Goal: Task Accomplishment & Management: Manage account settings

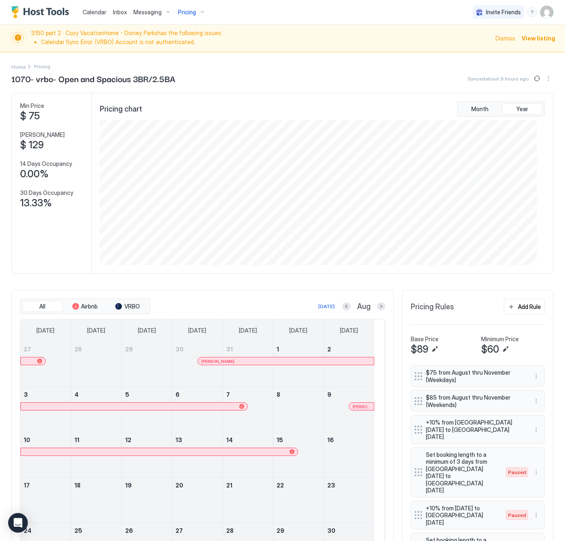
click at [188, 11] on span "Pricing" at bounding box center [187, 12] width 18 height 7
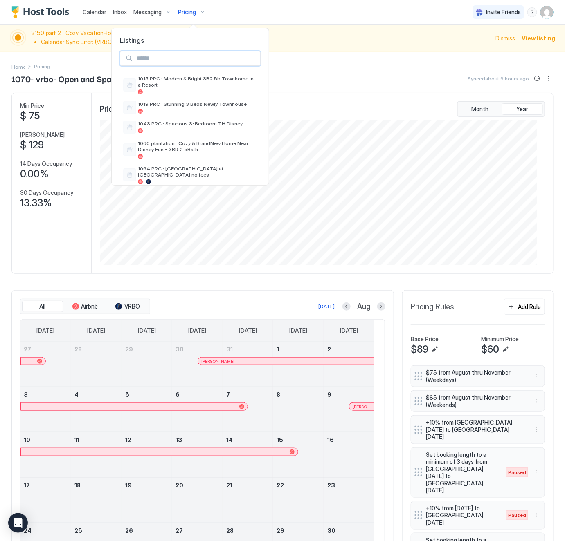
click at [147, 61] on input "Input Field" at bounding box center [196, 59] width 127 height 14
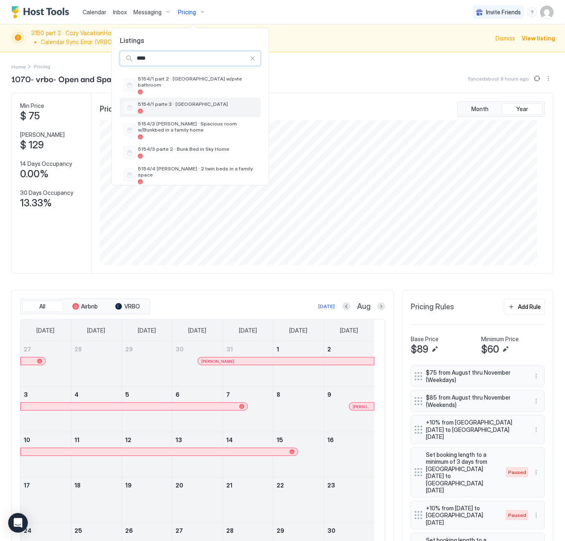
type input "****"
click at [160, 102] on div "5154/1 parte 3 · [GEOGRAPHIC_DATA]" at bounding box center [197, 107] width 119 height 13
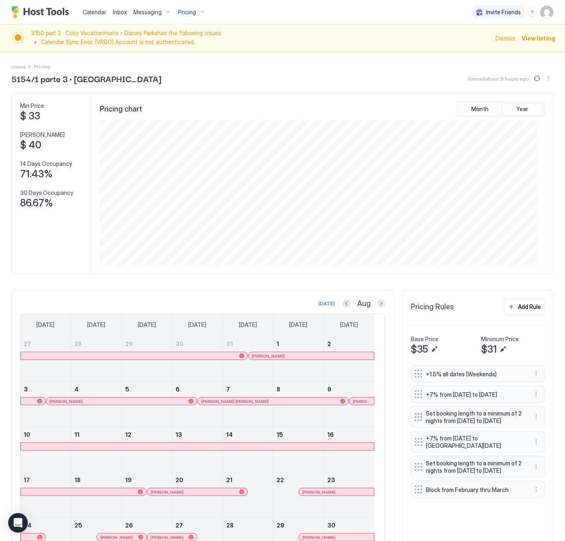
scroll to position [103, 0]
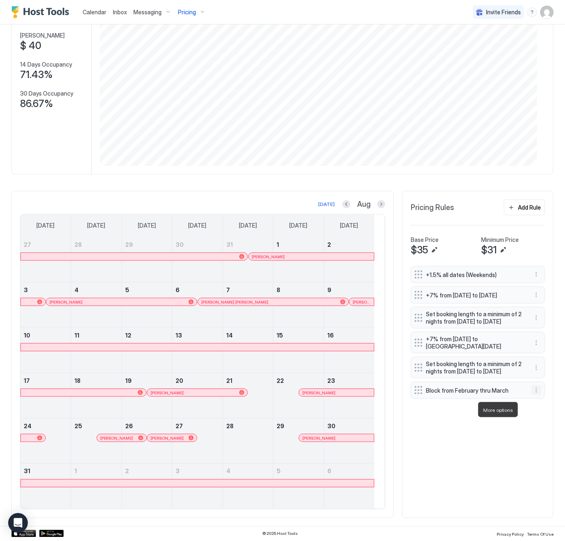
click at [531, 395] on button "More options" at bounding box center [536, 391] width 10 height 10
click at [536, 422] on span "Edit" at bounding box center [538, 421] width 9 height 6
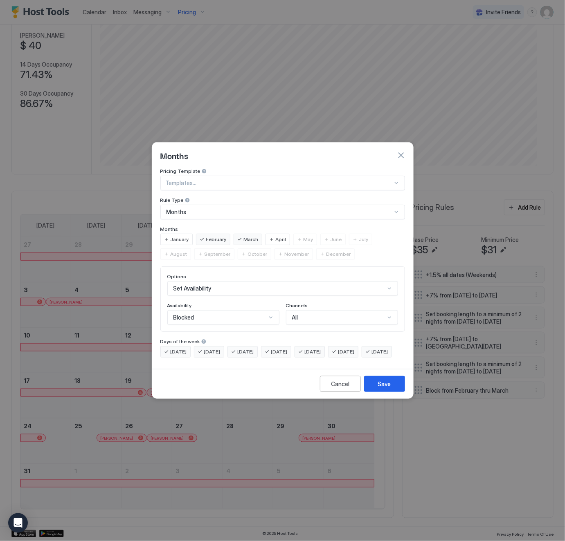
click at [278, 236] on span "April" at bounding box center [281, 239] width 11 height 7
click at [303, 236] on span "May" at bounding box center [308, 239] width 10 height 7
click at [333, 236] on span "June" at bounding box center [335, 239] width 11 height 7
drag, startPoint x: 357, startPoint y: 232, endPoint x: 375, endPoint y: 231, distance: 18.0
click at [359, 236] on span "July" at bounding box center [363, 239] width 9 height 7
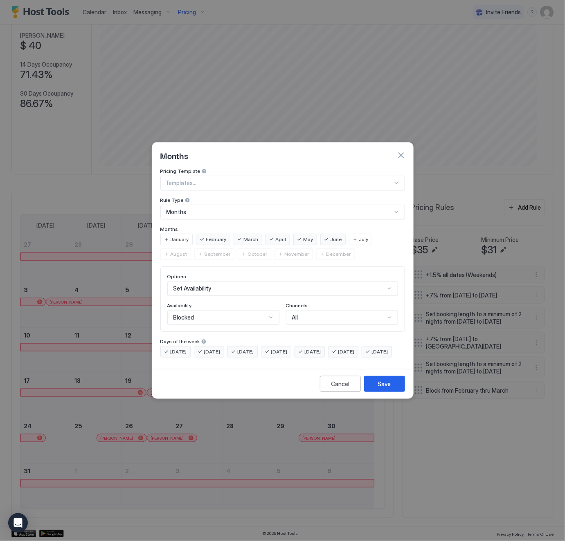
click at [350, 249] on div "January February March April May June July August September October November De…" at bounding box center [282, 247] width 244 height 26
click at [354, 234] on div "July" at bounding box center [360, 239] width 23 height 11
click at [187, 251] on span "August" at bounding box center [178, 254] width 17 height 7
click at [177, 236] on span "January" at bounding box center [179, 239] width 18 height 7
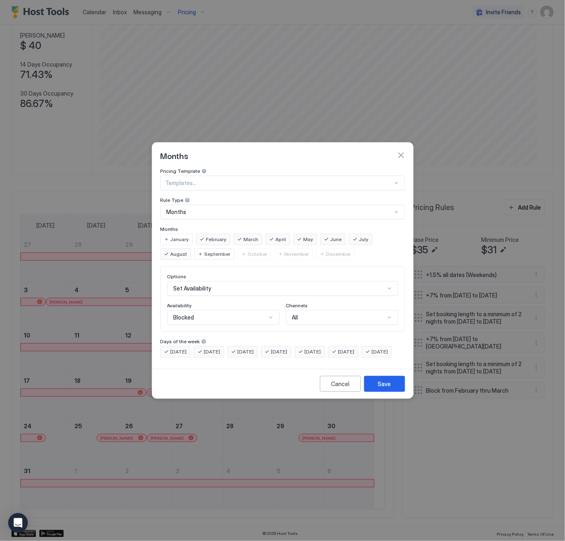
click at [209, 236] on span "February" at bounding box center [216, 239] width 20 height 7
click at [244, 236] on span "March" at bounding box center [251, 239] width 15 height 7
click at [276, 236] on span "April" at bounding box center [281, 239] width 11 height 7
click at [390, 392] on button "Save" at bounding box center [384, 384] width 41 height 16
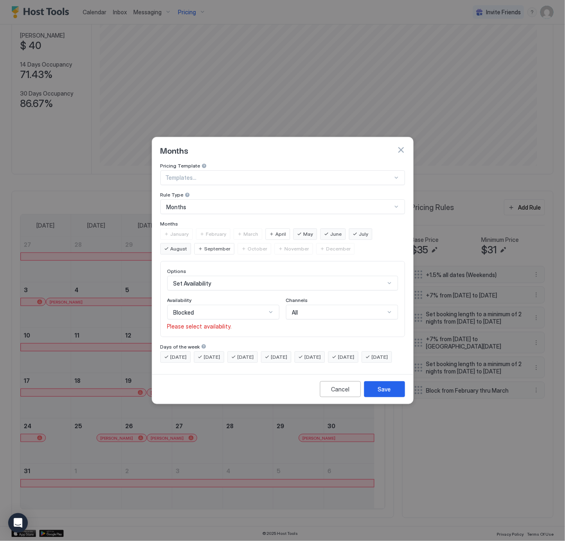
click at [207, 309] on div "Blocked" at bounding box center [219, 312] width 93 height 7
click at [193, 344] on div "Blocked" at bounding box center [223, 347] width 101 height 6
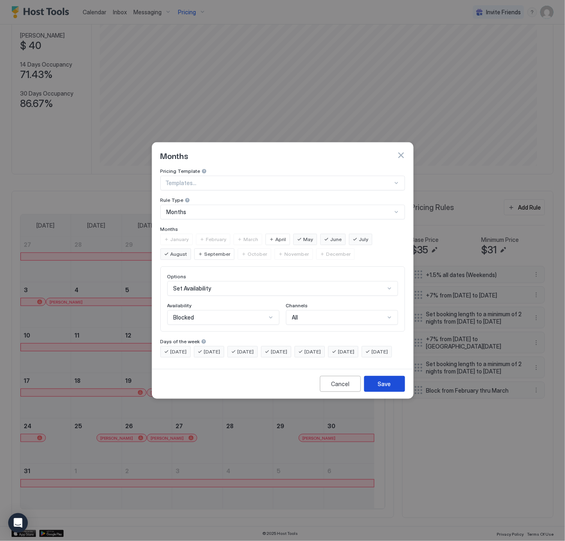
click at [374, 387] on button "Save" at bounding box center [384, 384] width 41 height 16
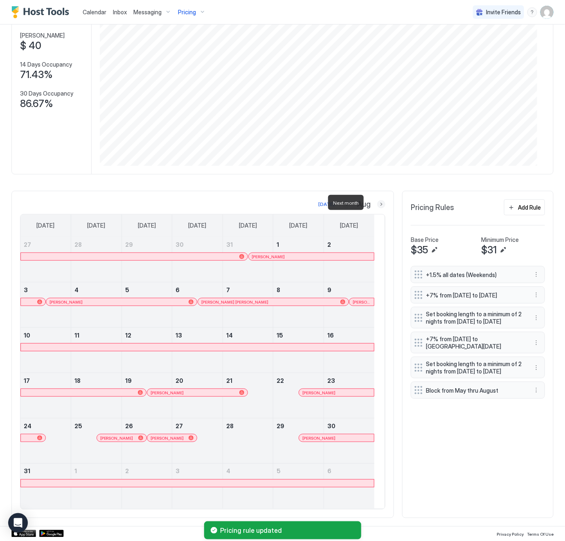
click at [377, 204] on button "Next month" at bounding box center [381, 204] width 8 height 8
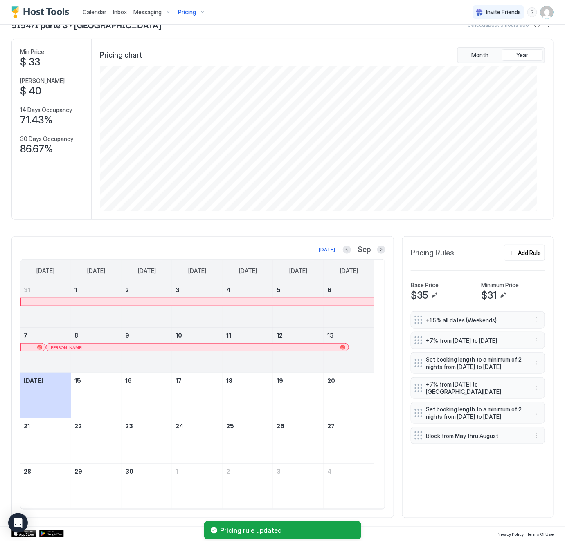
scroll to position [58, 0]
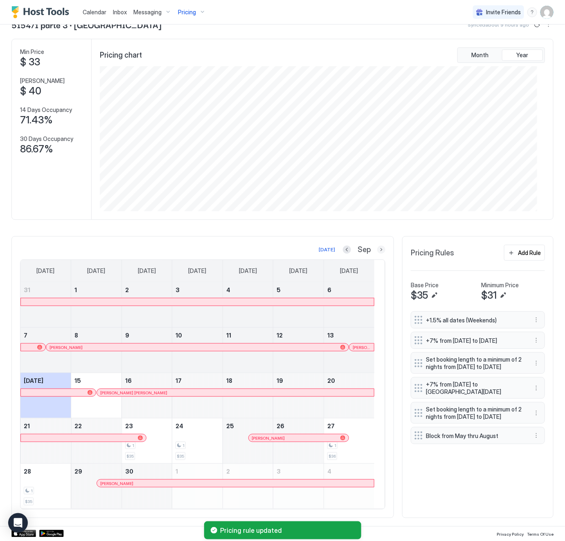
click at [377, 247] on button "Next month" at bounding box center [381, 250] width 8 height 8
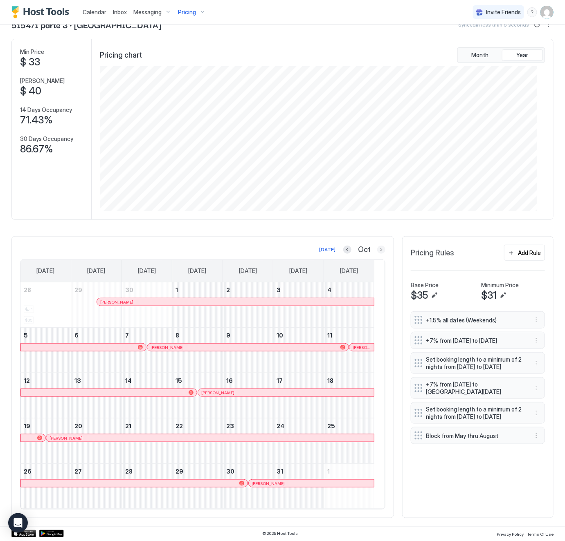
click at [377, 246] on button "Next month" at bounding box center [381, 250] width 8 height 8
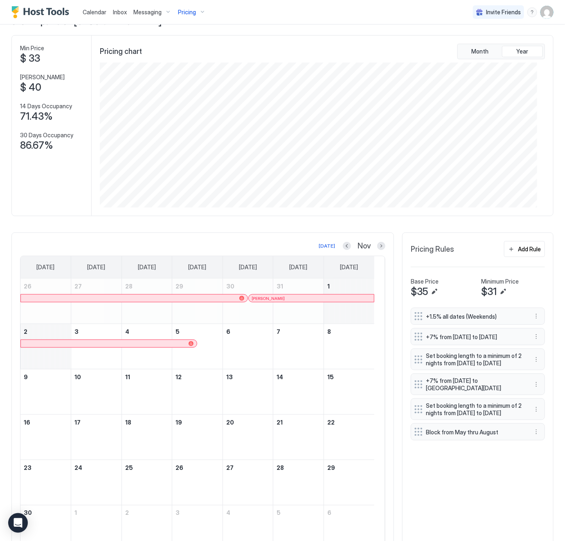
scroll to position [103, 0]
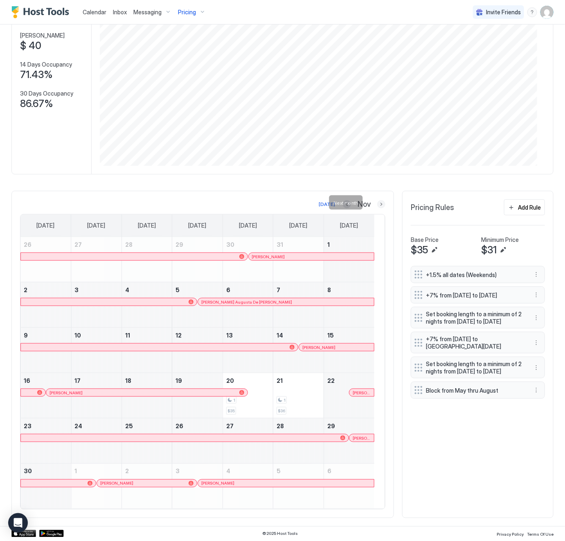
click at [377, 202] on button "Next month" at bounding box center [381, 204] width 8 height 8
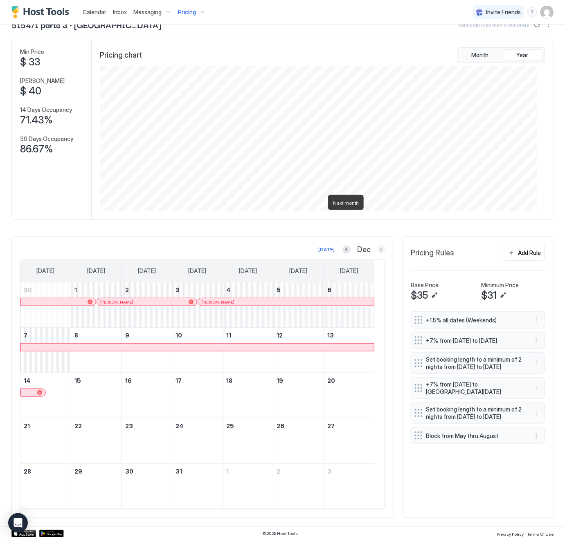
scroll to position [58, 0]
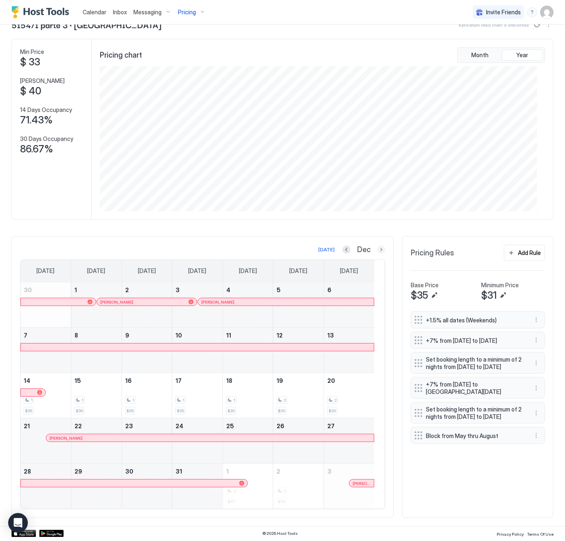
click at [377, 249] on button "Next month" at bounding box center [381, 250] width 8 height 8
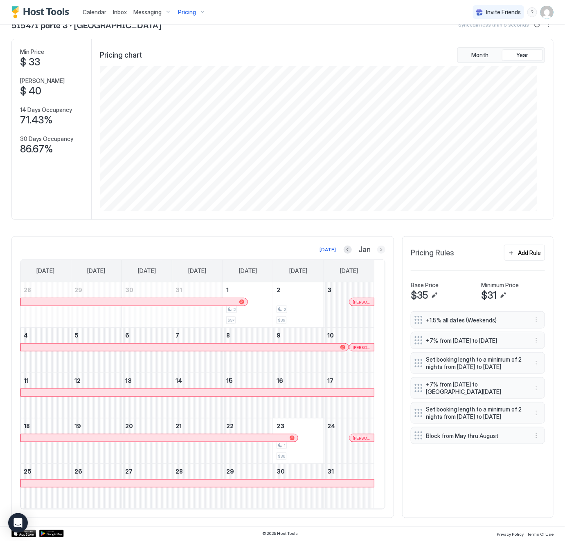
click at [377, 247] on button "Next month" at bounding box center [381, 250] width 8 height 8
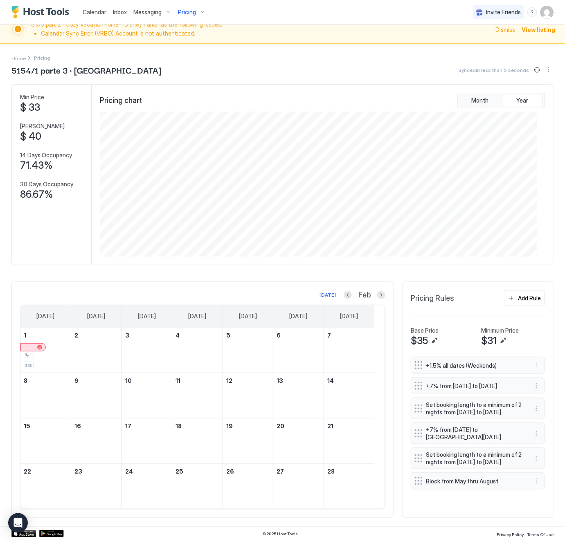
scroll to position [11, 0]
click at [377, 294] on button "Next month" at bounding box center [381, 295] width 8 height 8
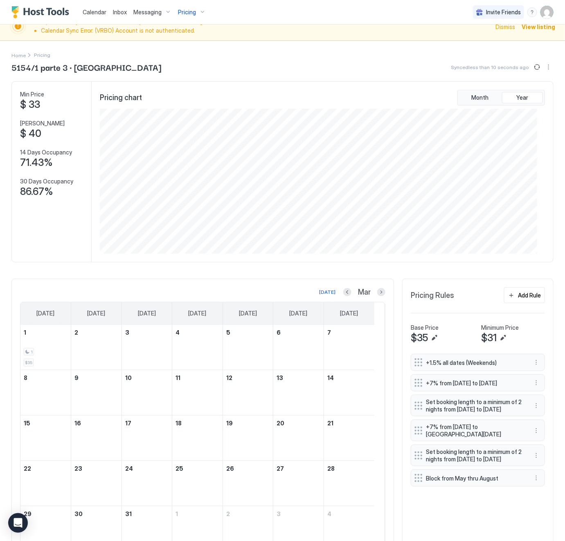
scroll to position [58, 0]
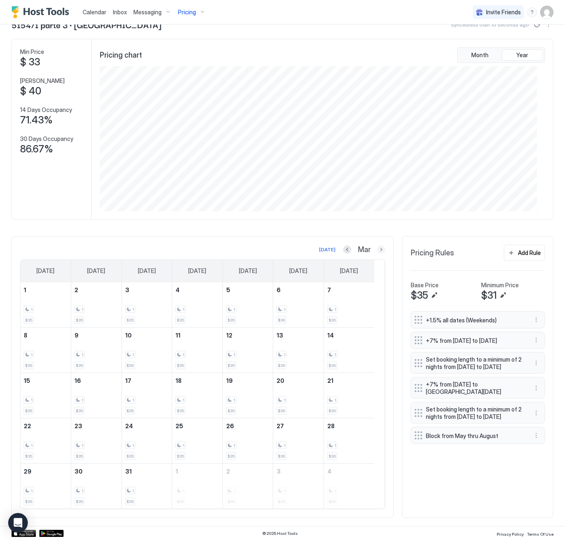
click at [377, 248] on button "Next month" at bounding box center [381, 250] width 8 height 8
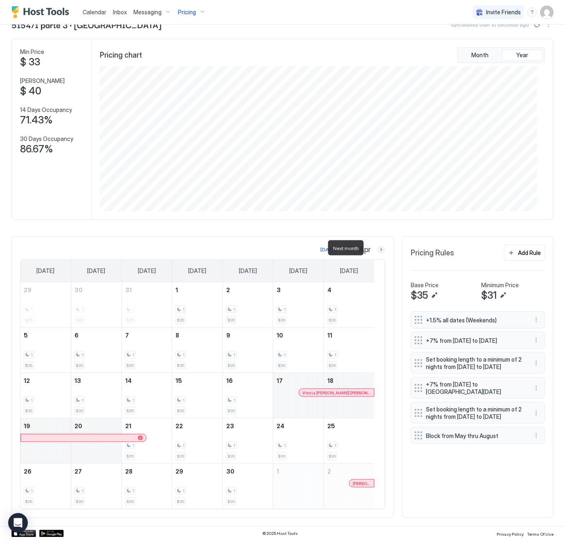
click at [377, 251] on button "Next month" at bounding box center [381, 250] width 8 height 8
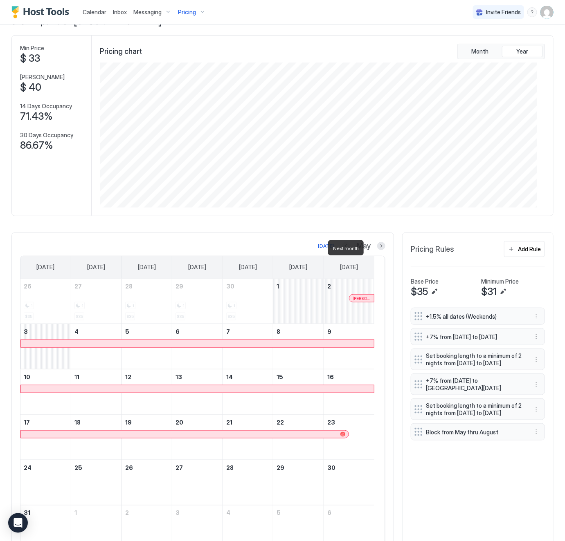
scroll to position [103, 0]
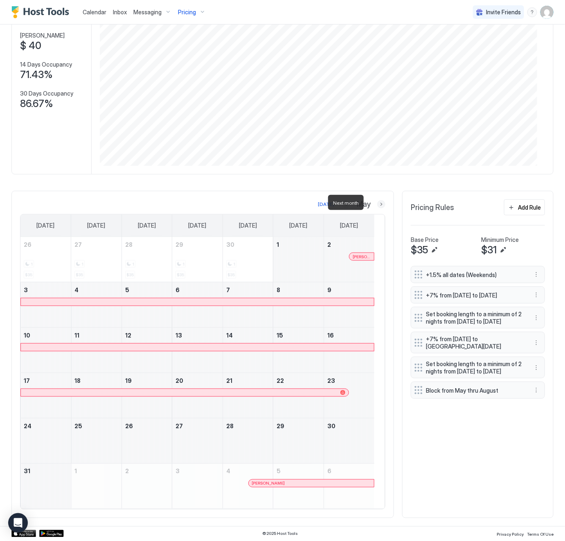
click at [377, 205] on button "Next month" at bounding box center [381, 204] width 8 height 8
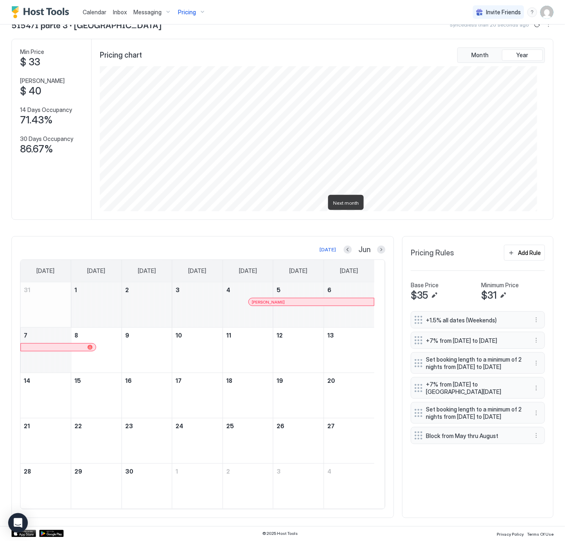
scroll to position [58, 0]
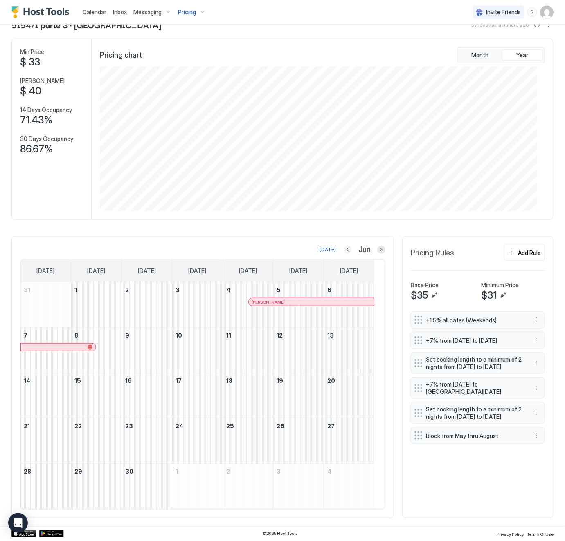
click at [343, 248] on button "Previous month" at bounding box center [347, 250] width 8 height 8
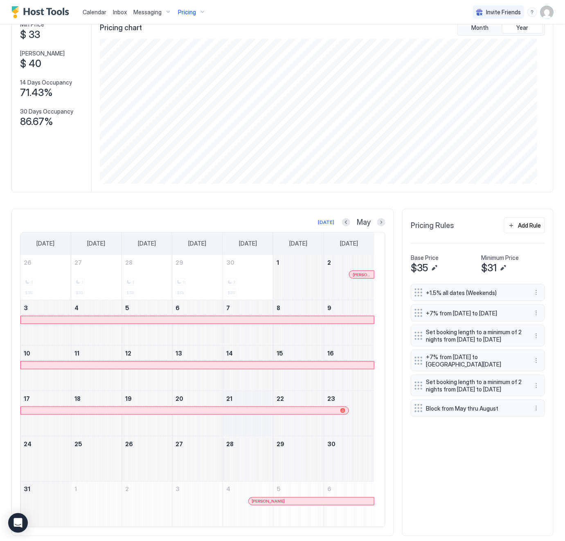
scroll to position [103, 0]
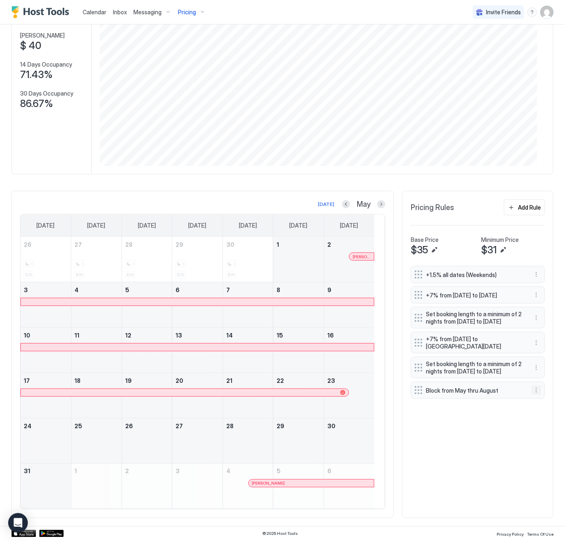
click at [531, 395] on button "More options" at bounding box center [536, 391] width 10 height 10
click at [531, 422] on div "Edit" at bounding box center [534, 421] width 18 height 6
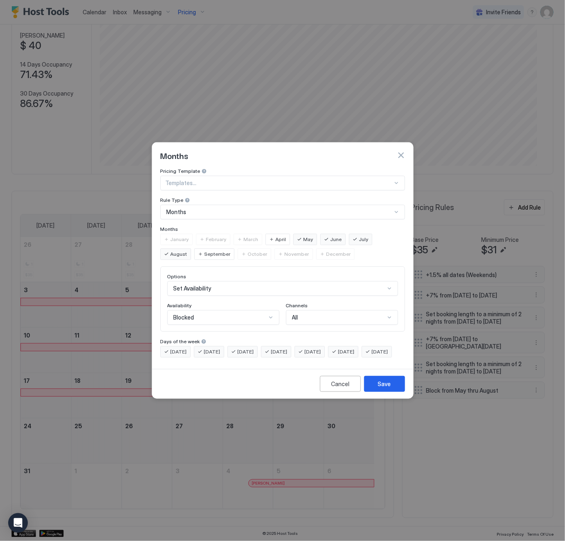
click at [305, 236] on span "May" at bounding box center [308, 239] width 10 height 7
click at [381, 388] on div "Save" at bounding box center [384, 384] width 13 height 9
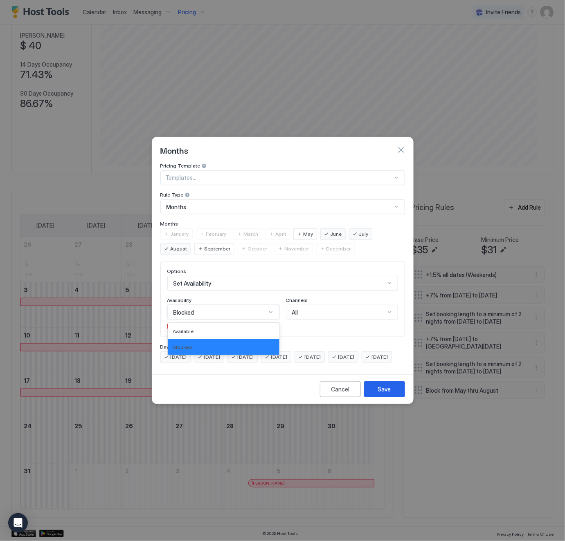
click at [225, 309] on div "Blocked" at bounding box center [219, 312] width 93 height 7
click at [197, 344] on div "Blocked" at bounding box center [223, 347] width 101 height 6
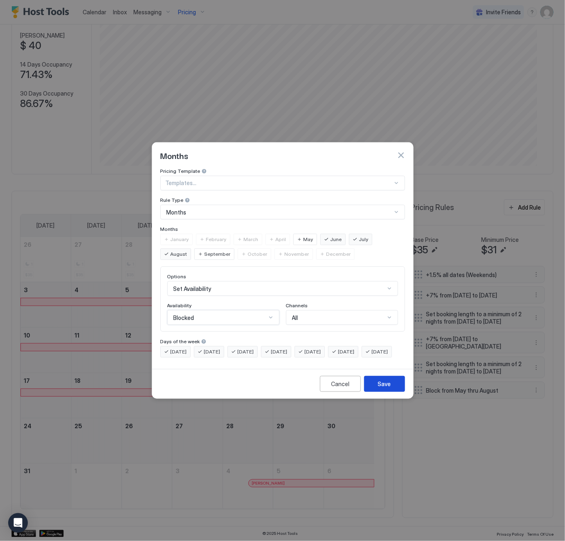
click at [386, 388] on div "Save" at bounding box center [384, 384] width 13 height 9
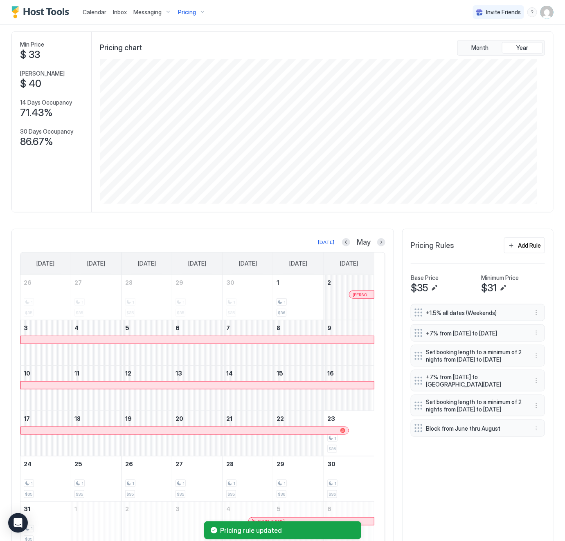
scroll to position [0, 0]
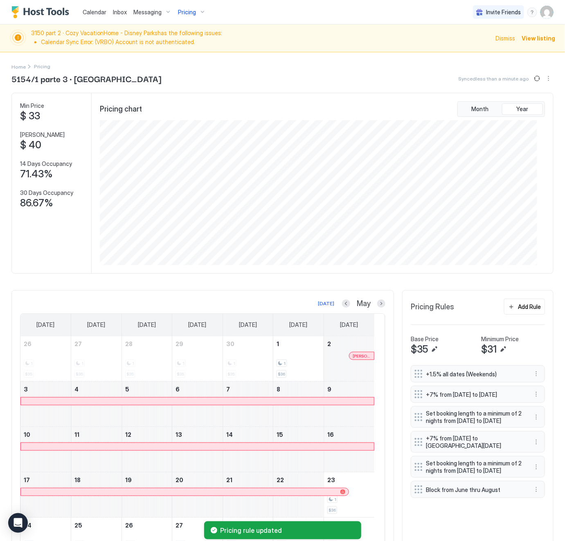
click at [186, 10] on span "Pricing" at bounding box center [187, 12] width 18 height 7
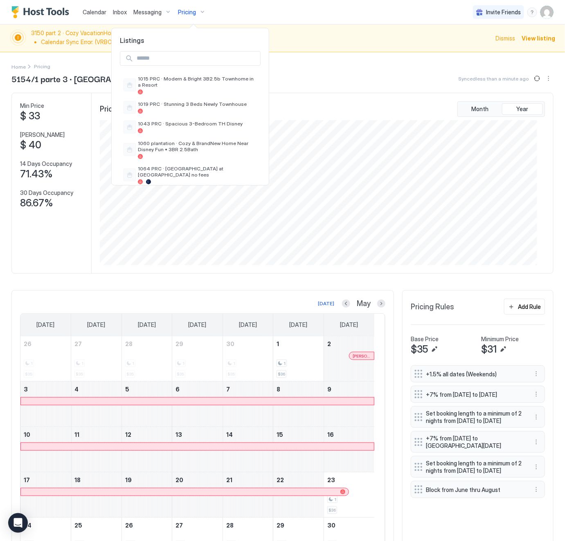
click at [164, 62] on input "Input Field" at bounding box center [196, 59] width 127 height 14
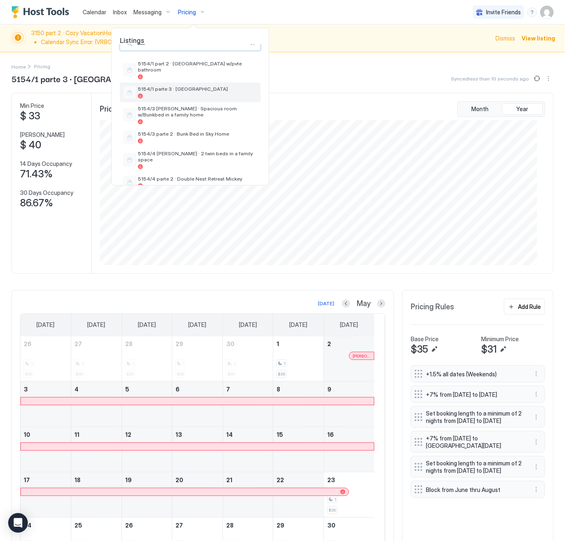
scroll to position [19, 0]
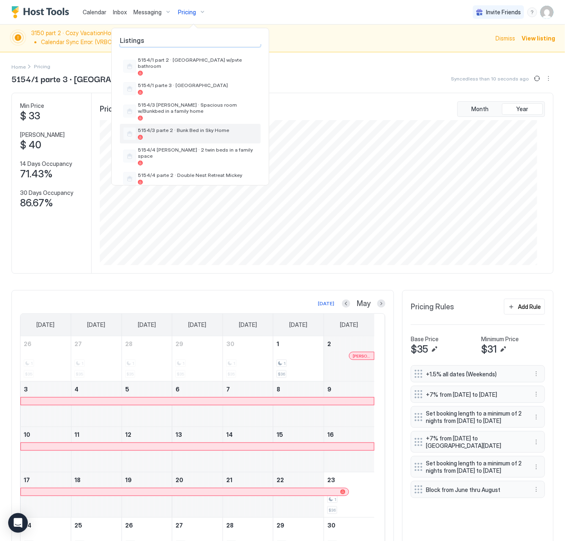
type input "****"
click at [188, 127] on span "5154/3 parte 2 · Bunk Bed in Sky Home" at bounding box center [197, 130] width 119 height 6
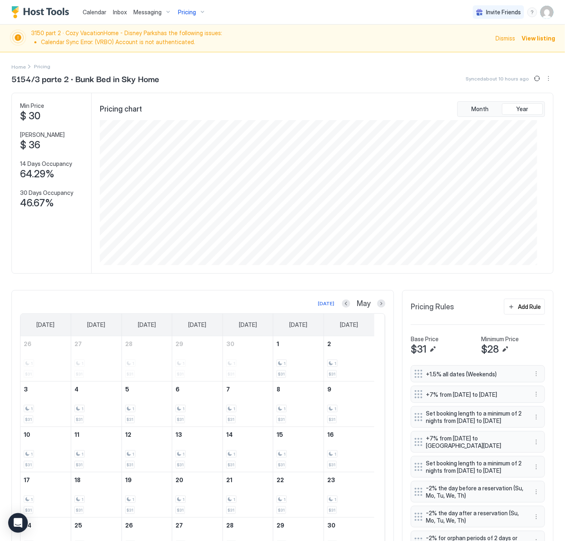
scroll to position [103, 0]
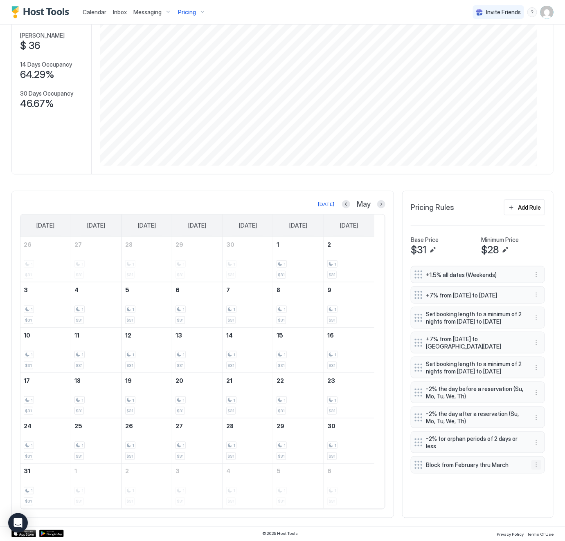
click at [531, 470] on button "More options" at bounding box center [536, 465] width 10 height 10
click at [532, 496] on div "Edit" at bounding box center [534, 497] width 18 height 6
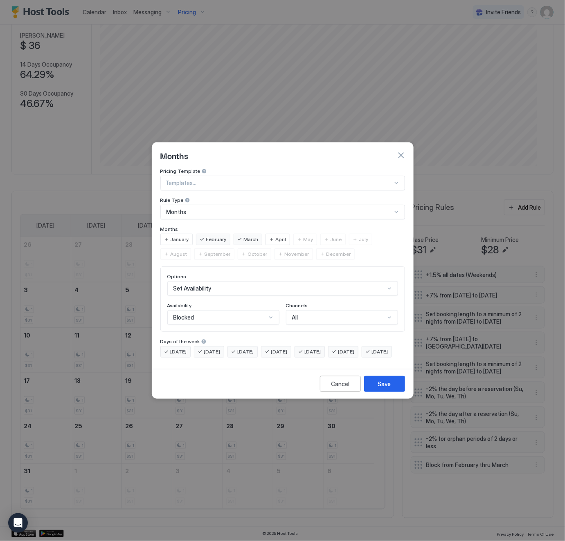
click at [276, 236] on span "April" at bounding box center [281, 239] width 11 height 7
click at [298, 234] on div "May" at bounding box center [305, 239] width 24 height 11
click at [333, 236] on span "June" at bounding box center [335, 239] width 11 height 7
click at [357, 234] on div "July" at bounding box center [360, 239] width 23 height 11
click at [326, 234] on div "June" at bounding box center [332, 239] width 25 height 11
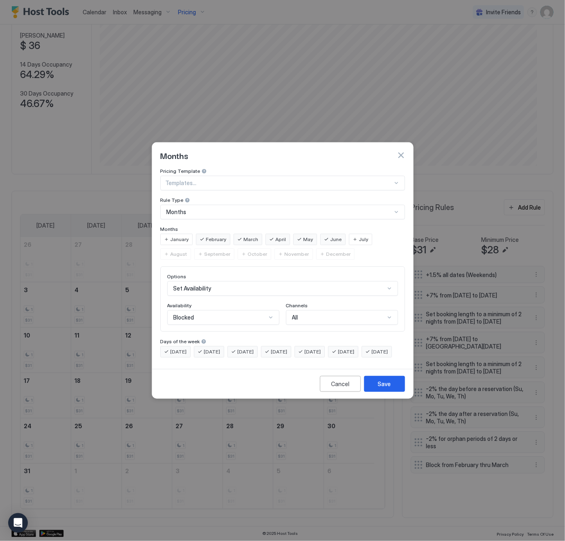
click at [356, 234] on div "July" at bounding box center [360, 239] width 23 height 11
click at [187, 251] on span "August" at bounding box center [178, 254] width 17 height 7
click at [209, 236] on span "February" at bounding box center [216, 239] width 20 height 7
click at [251, 236] on span "March" at bounding box center [251, 239] width 15 height 7
click at [280, 236] on span "April" at bounding box center [281, 239] width 11 height 7
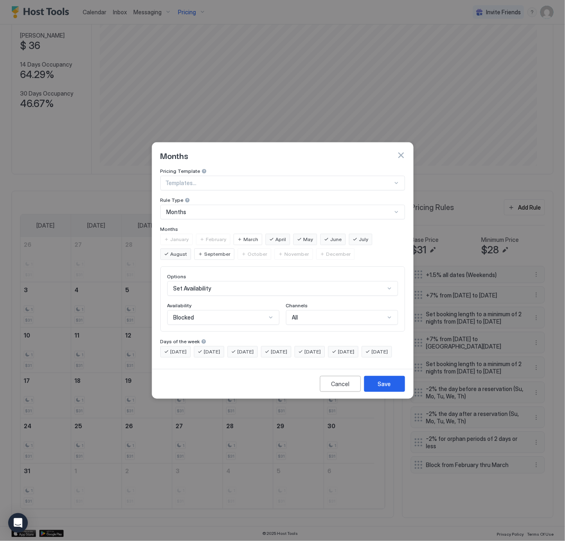
click at [305, 236] on span "May" at bounding box center [308, 239] width 10 height 7
click at [278, 236] on span "April" at bounding box center [281, 239] width 11 height 7
click at [227, 314] on div "Blocked" at bounding box center [219, 317] width 93 height 7
click at [213, 350] on div "Blocked" at bounding box center [223, 353] width 101 height 6
click at [388, 388] on div "Save" at bounding box center [384, 384] width 13 height 9
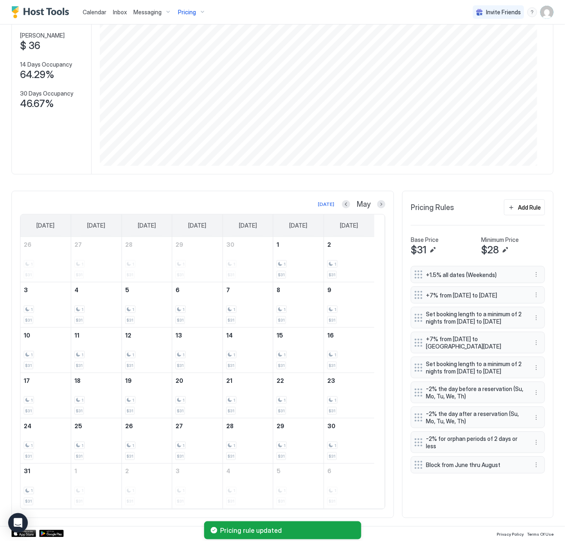
click at [182, 11] on span "Pricing" at bounding box center [187, 12] width 18 height 7
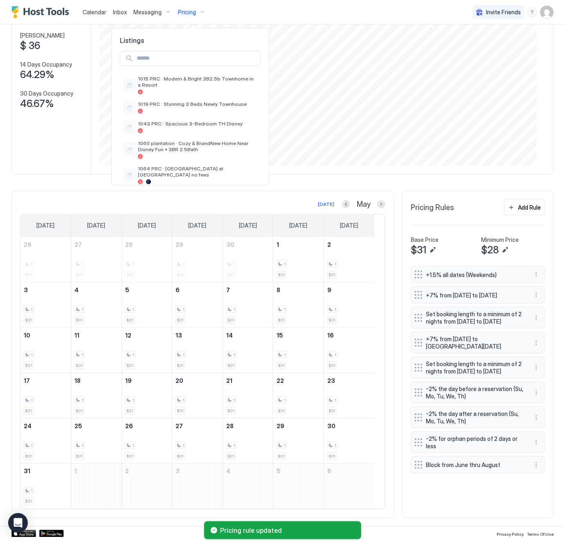
click at [171, 52] on input "Input Field" at bounding box center [196, 59] width 127 height 14
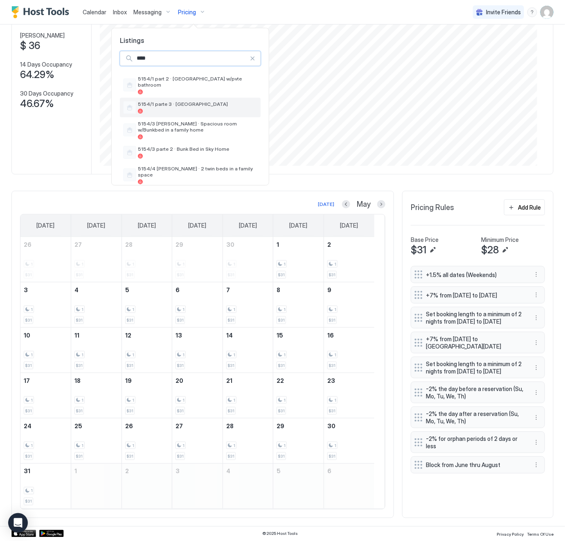
type input "****"
click at [175, 101] on span "5154/1 parte 3 · [GEOGRAPHIC_DATA]" at bounding box center [197, 104] width 119 height 6
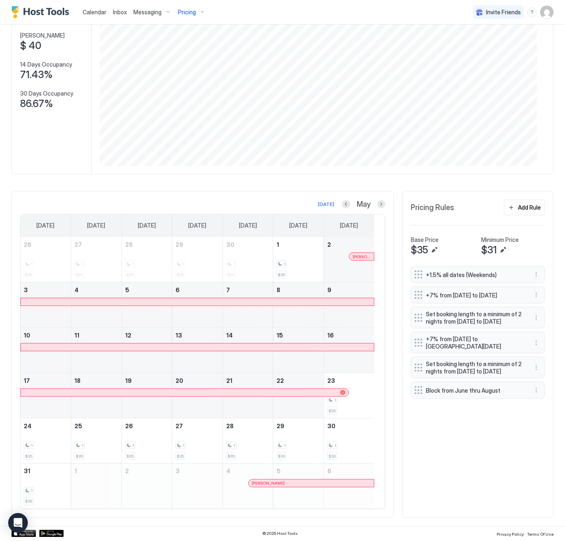
click at [181, 10] on span "Pricing" at bounding box center [187, 12] width 18 height 7
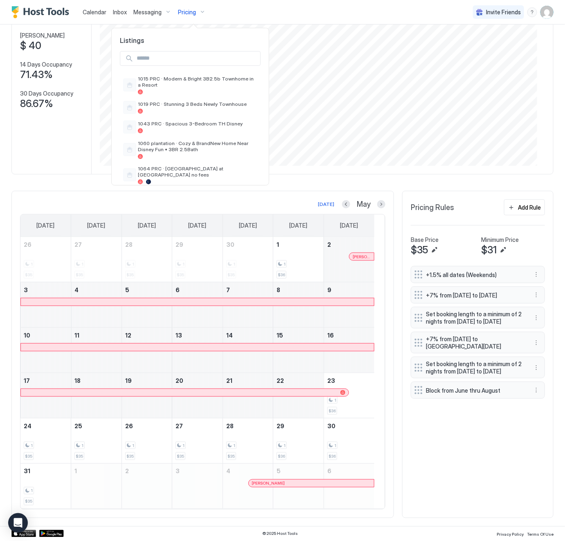
click at [172, 58] on input "Input Field" at bounding box center [196, 59] width 127 height 14
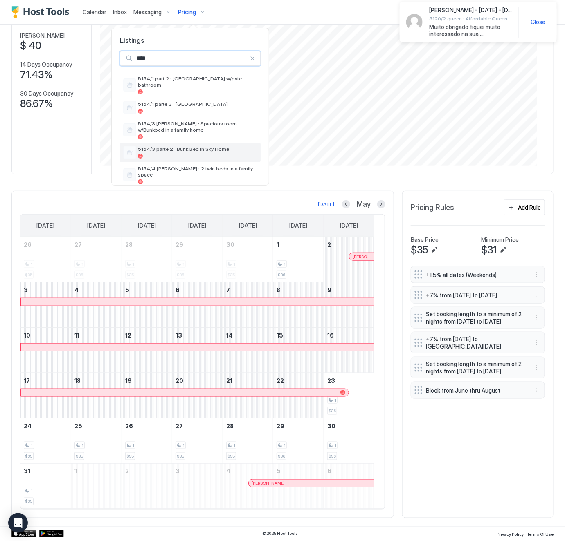
type input "****"
click at [178, 146] on span "5154/3 parte 2 · Bunk Bed in Sky Home" at bounding box center [197, 149] width 119 height 6
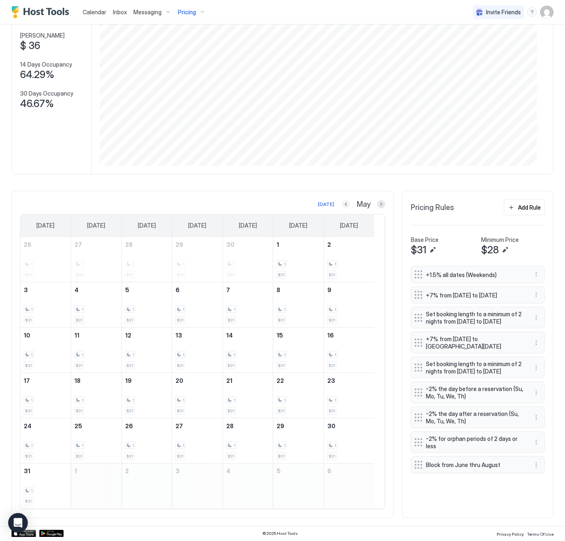
click at [342, 200] on button "Previous month" at bounding box center [346, 204] width 8 height 8
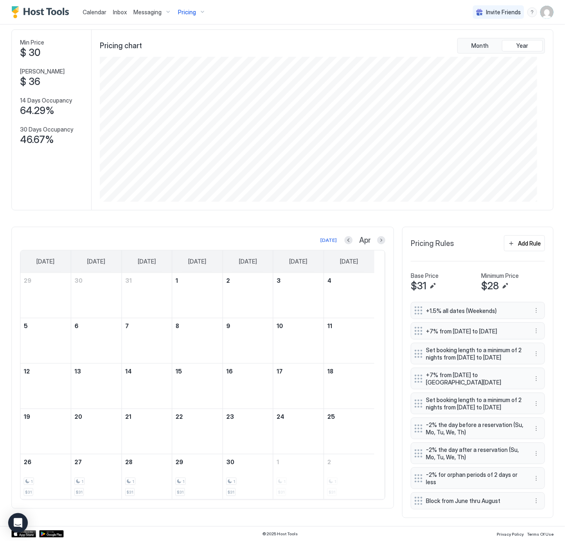
scroll to position [87, 0]
click at [344, 236] on button "Previous month" at bounding box center [348, 240] width 8 height 8
click at [343, 236] on button "Previous month" at bounding box center [347, 240] width 8 height 8
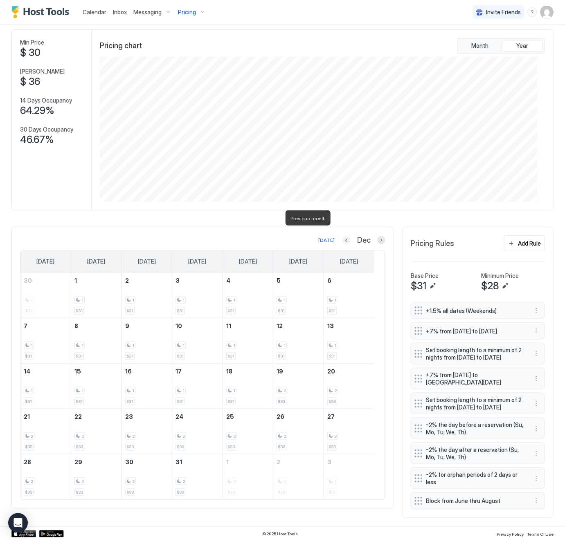
click at [342, 236] on button "Previous month" at bounding box center [346, 240] width 8 height 8
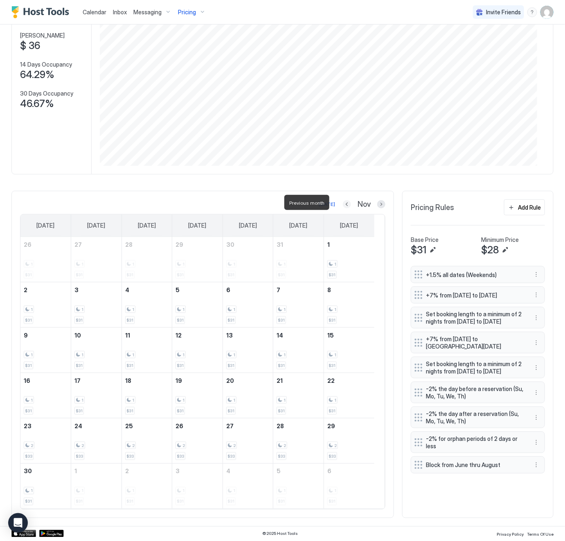
click at [343, 204] on button "Previous month" at bounding box center [347, 204] width 8 height 8
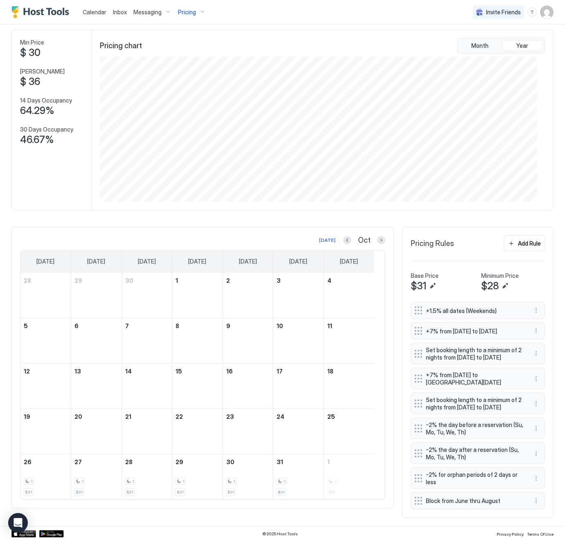
scroll to position [87, 0]
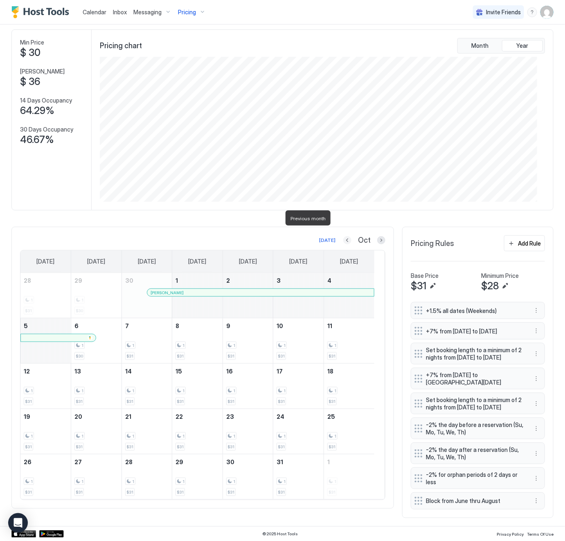
click at [343, 236] on button "Previous month" at bounding box center [347, 240] width 8 height 8
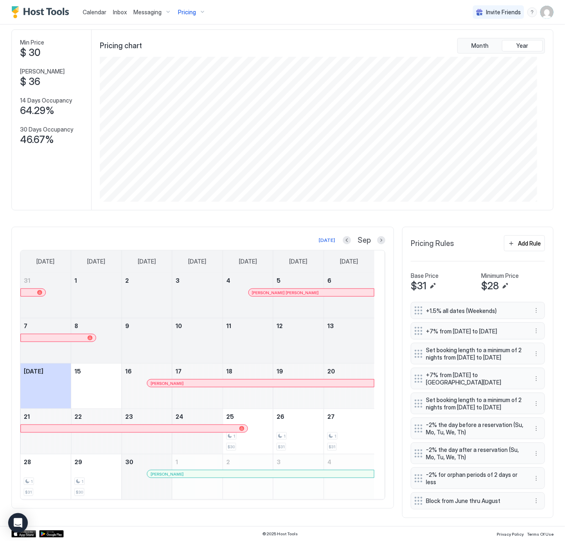
click at [367, 236] on div "Sep" at bounding box center [364, 240] width 43 height 9
click at [377, 236] on button "Next month" at bounding box center [381, 240] width 8 height 8
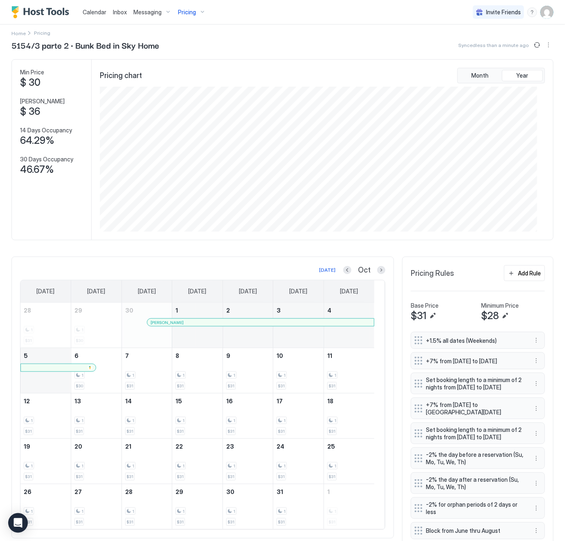
scroll to position [0, 0]
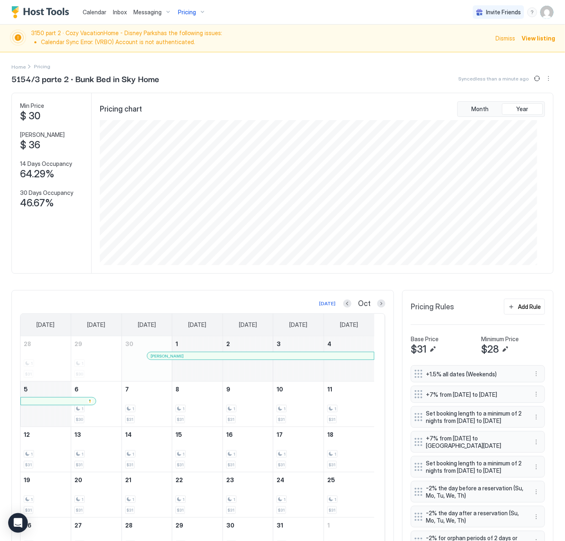
click at [183, 11] on span "Pricing" at bounding box center [187, 12] width 18 height 7
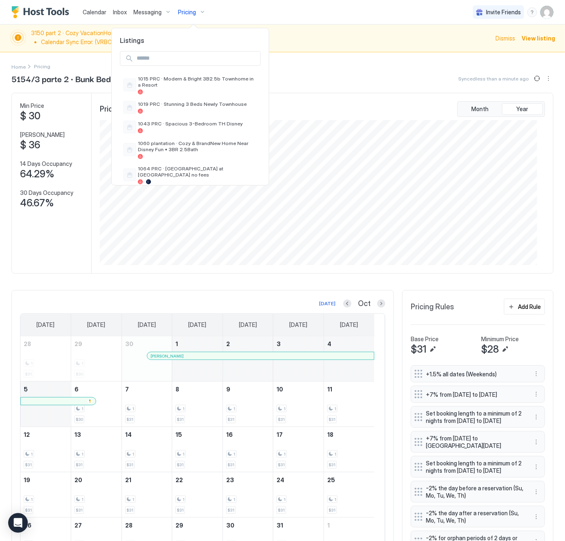
click at [169, 57] on input "Input Field" at bounding box center [196, 59] width 127 height 14
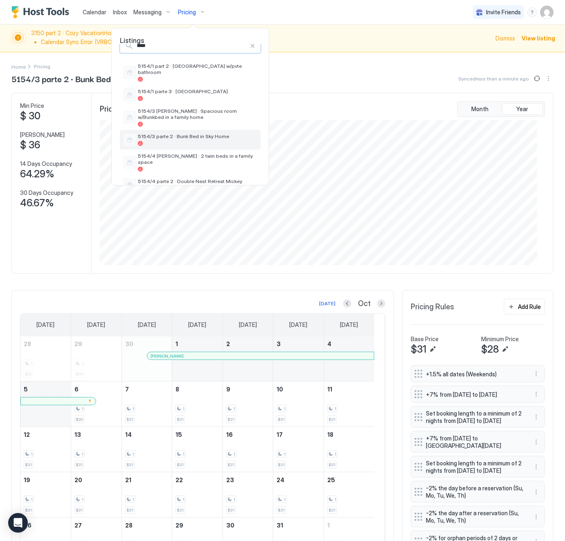
scroll to position [19, 0]
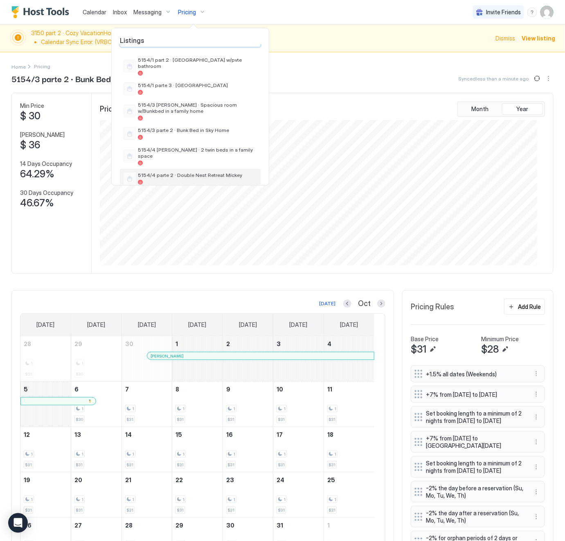
type input "****"
click at [195, 172] on span "5154/4 parte 2 · Double Nest Retreat Mickey" at bounding box center [197, 175] width 119 height 6
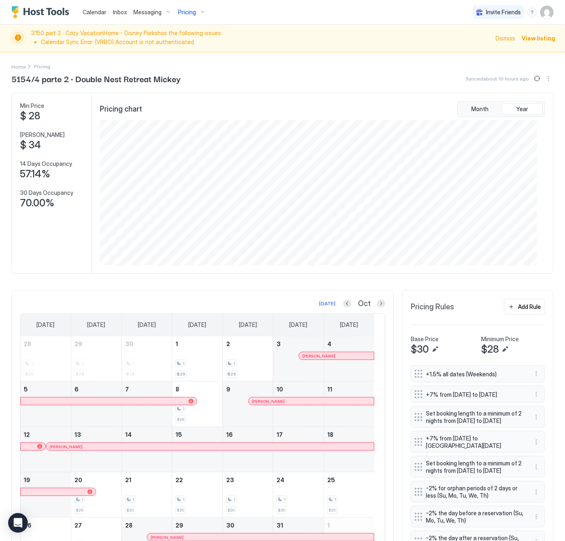
scroll to position [87, 0]
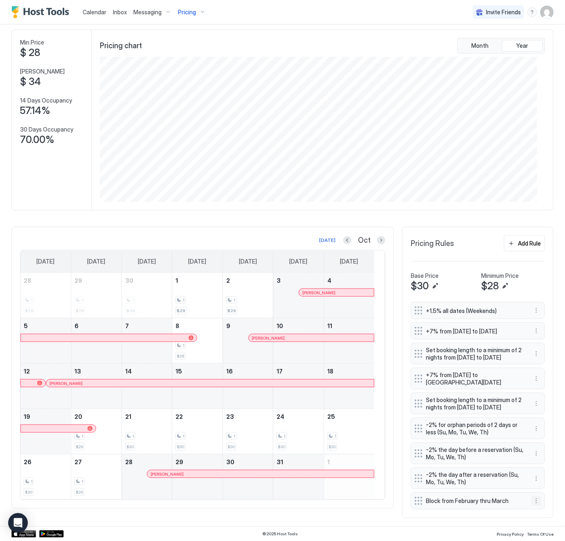
click at [531, 503] on button "More options" at bounding box center [536, 501] width 10 height 10
click at [535, 460] on span "Edit" at bounding box center [538, 463] width 9 height 6
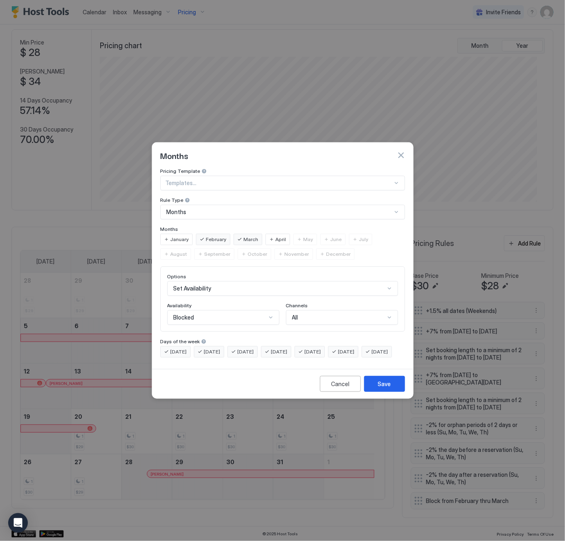
click at [271, 234] on div "April" at bounding box center [277, 239] width 25 height 11
click at [297, 234] on div "May" at bounding box center [305, 239] width 24 height 11
drag, startPoint x: 325, startPoint y: 231, endPoint x: 332, endPoint y: 231, distance: 6.5
click at [325, 234] on div "June" at bounding box center [332, 239] width 25 height 11
click at [359, 236] on span "July" at bounding box center [363, 239] width 9 height 7
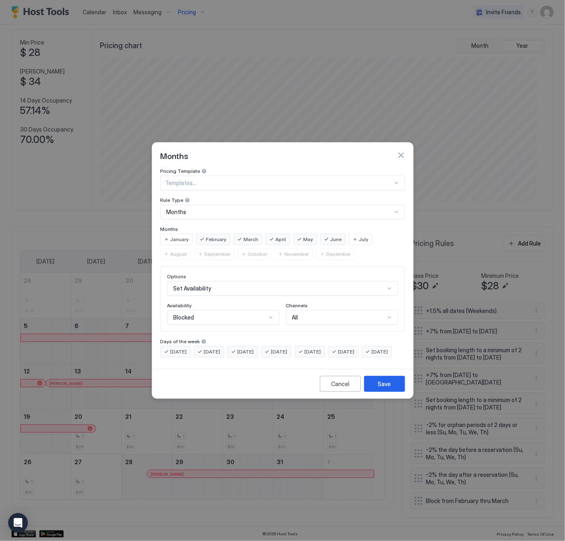
click at [187, 251] on span "August" at bounding box center [178, 254] width 17 height 7
click at [356, 234] on div "July" at bounding box center [360, 239] width 23 height 11
click at [187, 251] on span "August" at bounding box center [178, 254] width 17 height 7
click at [214, 236] on span "February" at bounding box center [216, 239] width 20 height 7
click at [250, 236] on span "March" at bounding box center [251, 239] width 15 height 7
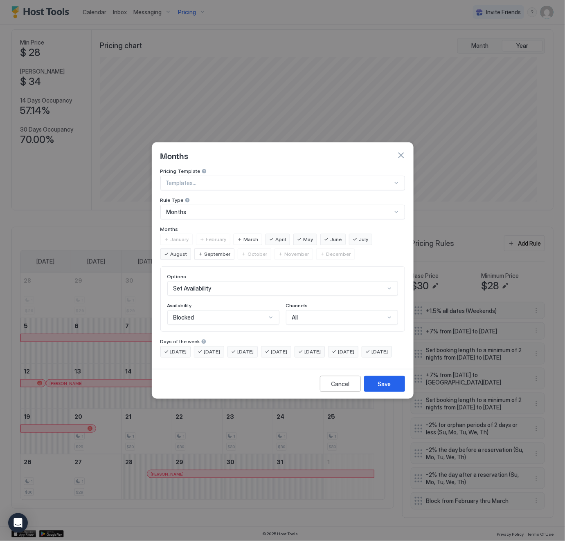
click at [278, 236] on span "April" at bounding box center [281, 239] width 11 height 7
click at [303, 236] on span "May" at bounding box center [308, 239] width 10 height 7
click at [215, 314] on div "Blocked" at bounding box center [219, 317] width 93 height 7
click at [212, 345] on div "Blocked" at bounding box center [223, 353] width 111 height 16
click at [392, 392] on button "Save" at bounding box center [384, 384] width 41 height 16
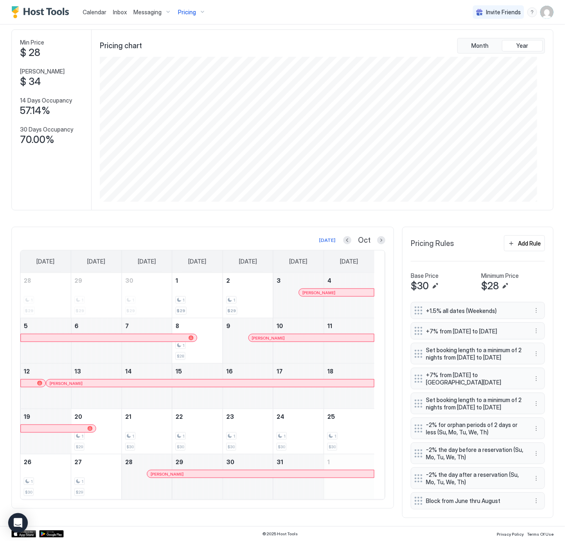
click at [185, 10] on span "Pricing" at bounding box center [187, 12] width 18 height 7
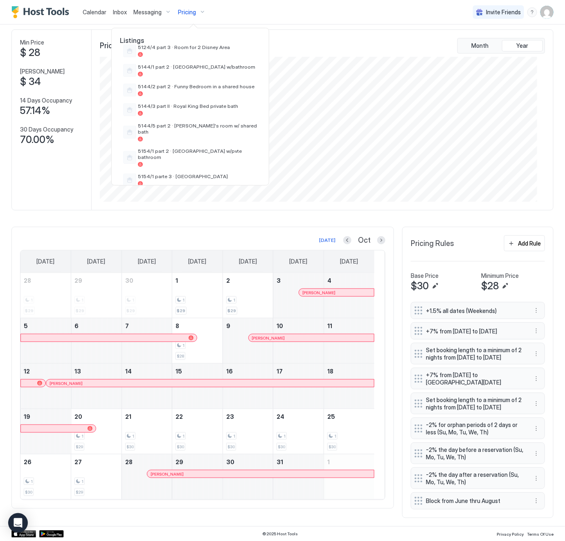
scroll to position [987, 0]
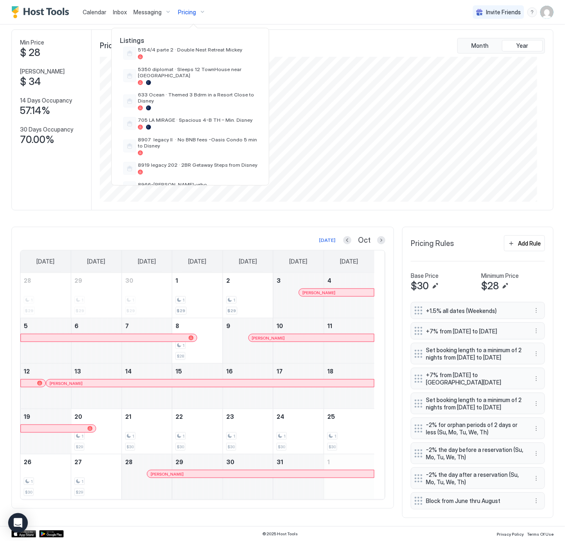
click at [177, 201] on span "Queen Bed w Pvte Bathroom" at bounding box center [197, 204] width 119 height 6
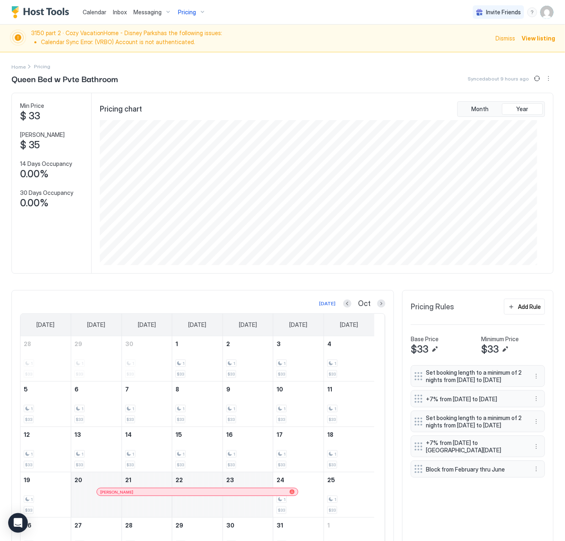
scroll to position [58, 0]
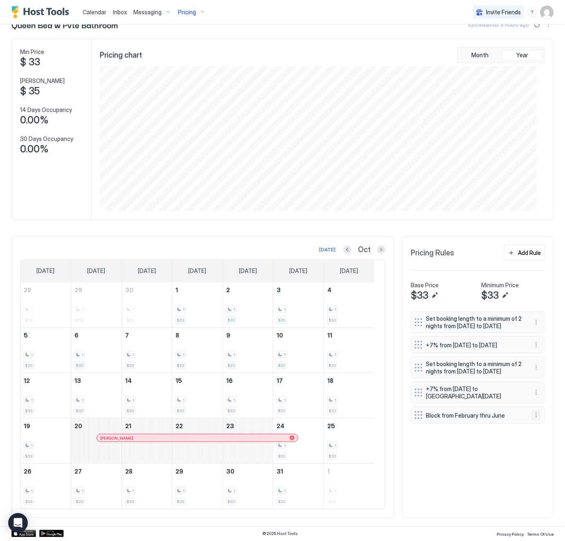
click at [531, 420] on button "More options" at bounding box center [536, 415] width 10 height 10
click at [545, 446] on div "Edit" at bounding box center [537, 445] width 31 height 13
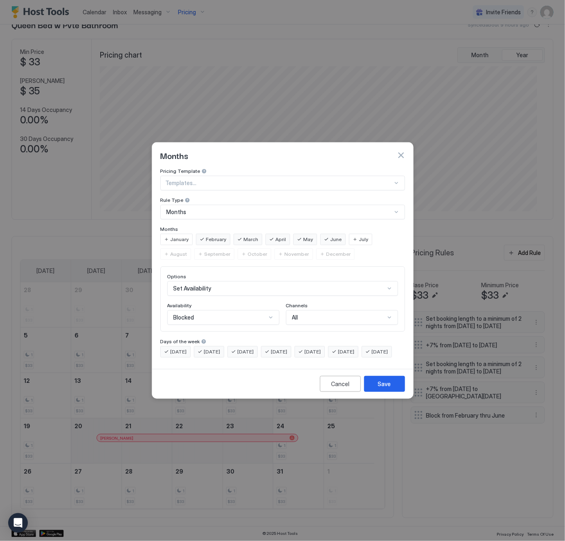
click at [210, 236] on span "February" at bounding box center [216, 239] width 20 height 7
click at [244, 236] on span "March" at bounding box center [251, 239] width 15 height 7
click at [276, 236] on span "April" at bounding box center [281, 239] width 11 height 7
click at [303, 236] on span "May" at bounding box center [308, 239] width 10 height 7
click at [278, 236] on span "April" at bounding box center [281, 239] width 11 height 7
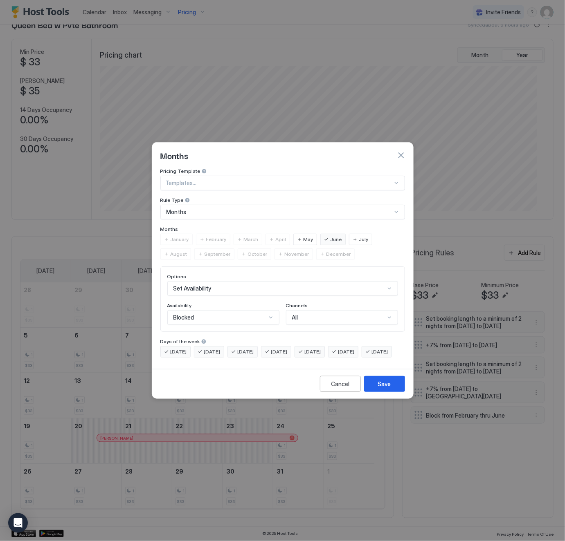
click at [359, 236] on span "July" at bounding box center [363, 239] width 9 height 7
click at [187, 251] on span "August" at bounding box center [178, 254] width 17 height 7
click at [229, 314] on div "Blocked" at bounding box center [219, 317] width 93 height 7
click at [221, 350] on div "Blocked" at bounding box center [223, 353] width 101 height 6
click at [378, 388] on div "Save" at bounding box center [384, 384] width 13 height 9
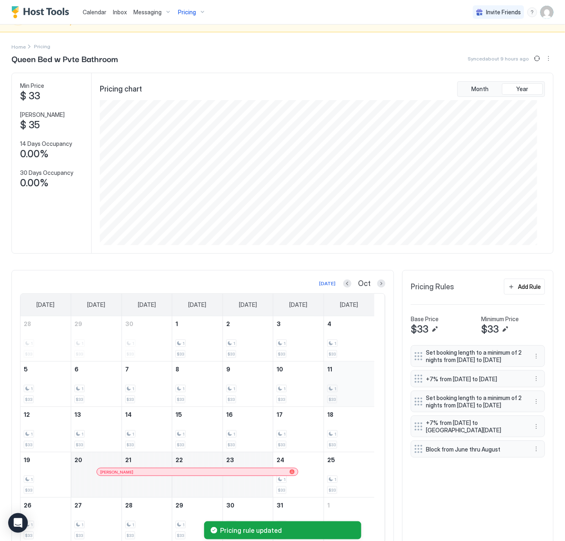
scroll to position [0, 0]
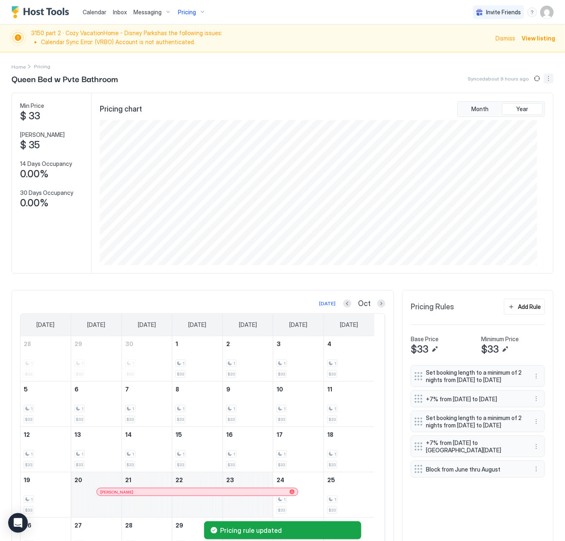
click at [543, 79] on button "More options" at bounding box center [548, 79] width 10 height 10
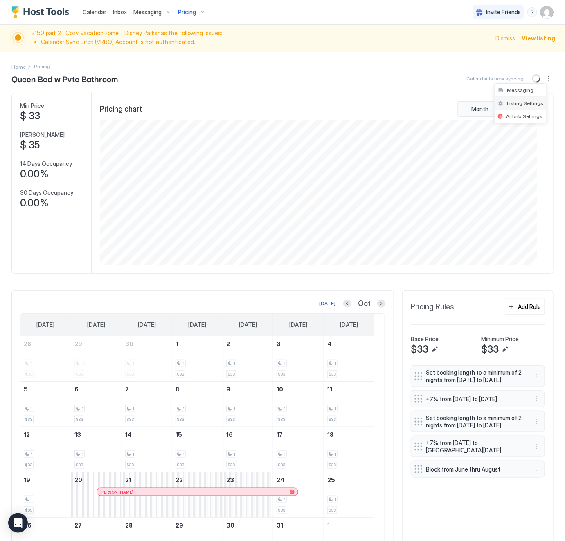
click at [529, 105] on span "Listing Settings" at bounding box center [525, 103] width 36 height 6
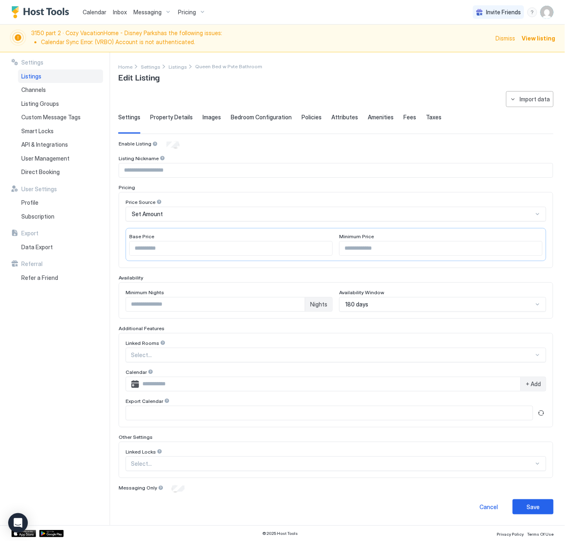
click at [164, 171] on input "Input Field" at bounding box center [335, 171] width 433 height 14
type input "******"
click at [354, 248] on input "**" at bounding box center [440, 249] width 202 height 14
type input "**"
click at [530, 511] on button "Save" at bounding box center [532, 507] width 41 height 15
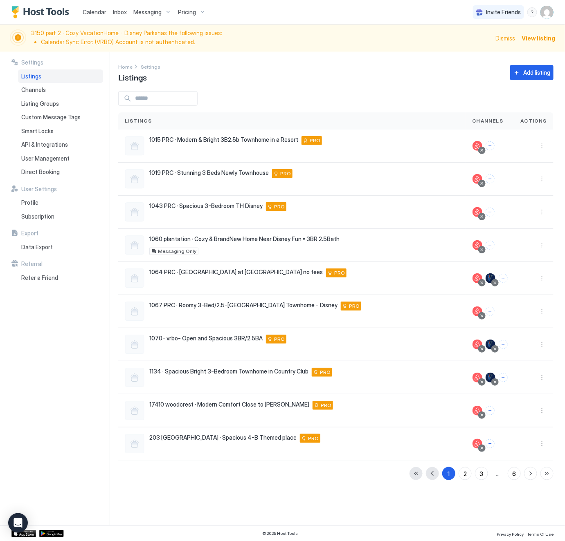
click at [190, 10] on span "Pricing" at bounding box center [187, 12] width 18 height 7
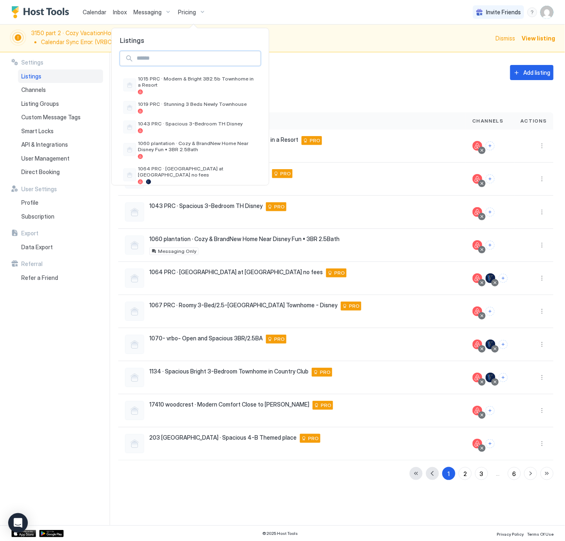
click at [176, 58] on input "Input Field" at bounding box center [196, 59] width 127 height 14
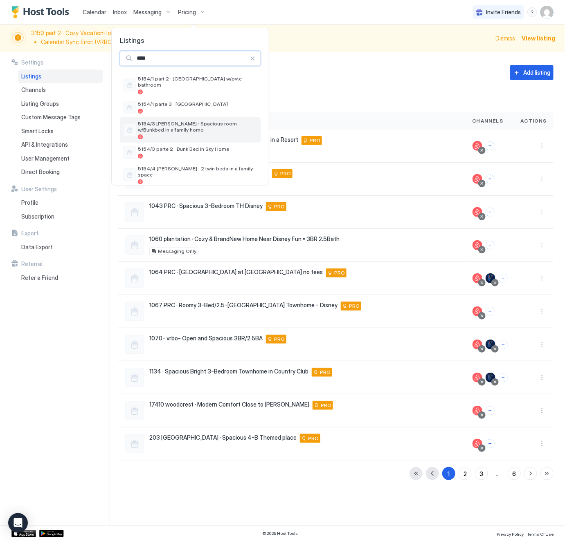
scroll to position [38, 0]
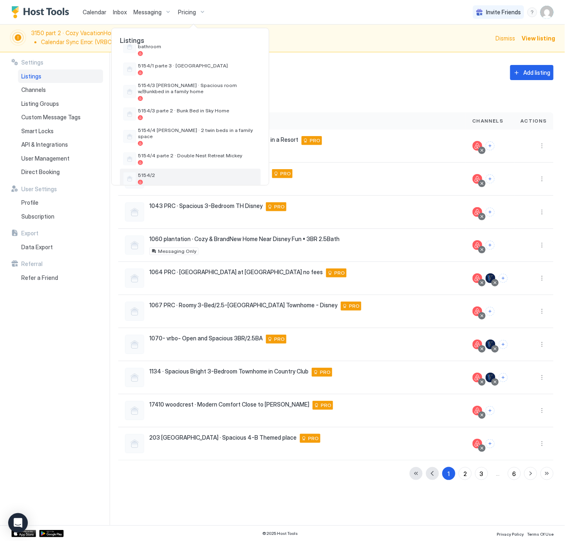
type input "****"
click at [169, 180] on div at bounding box center [197, 182] width 119 height 5
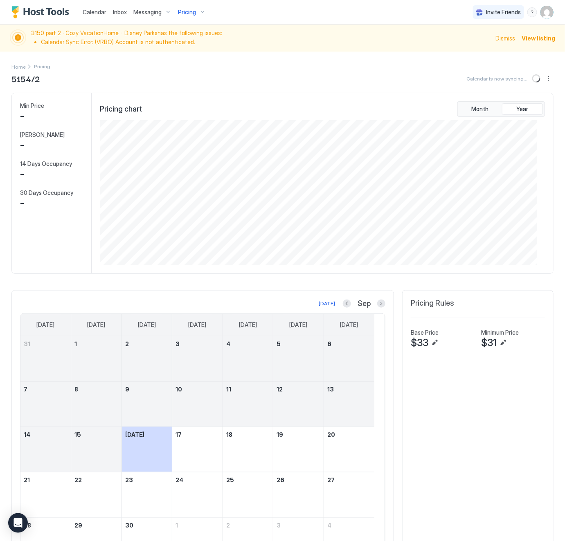
scroll to position [146, 437]
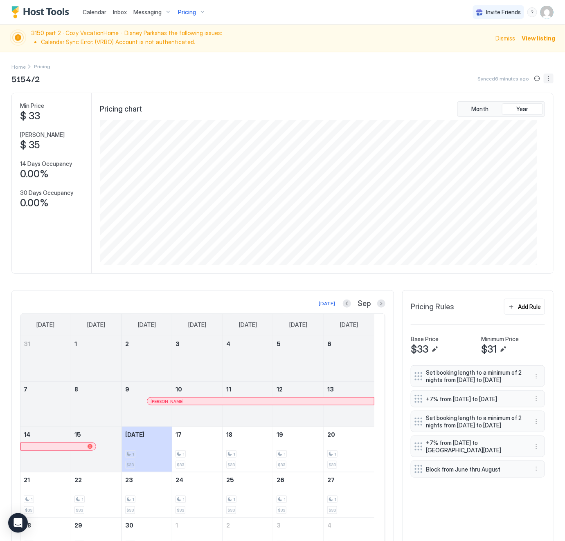
click at [543, 77] on button "More options" at bounding box center [548, 79] width 10 height 10
click at [530, 105] on span "Listing Settings" at bounding box center [525, 103] width 36 height 6
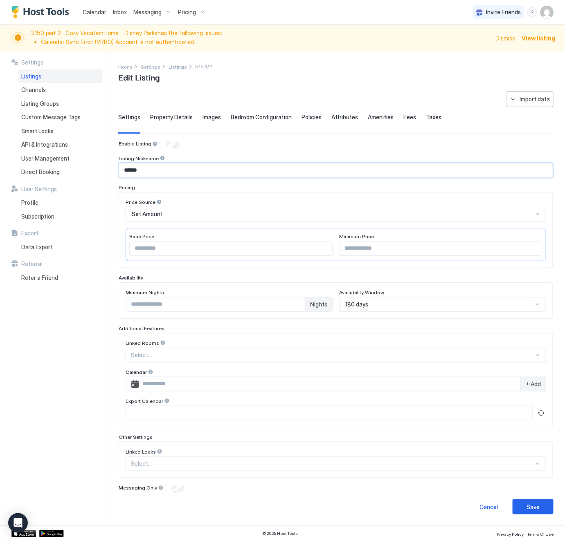
click at [123, 168] on input "******" at bounding box center [335, 171] width 433 height 14
type input "**********"
click at [526, 509] on div "Save" at bounding box center [532, 507] width 13 height 9
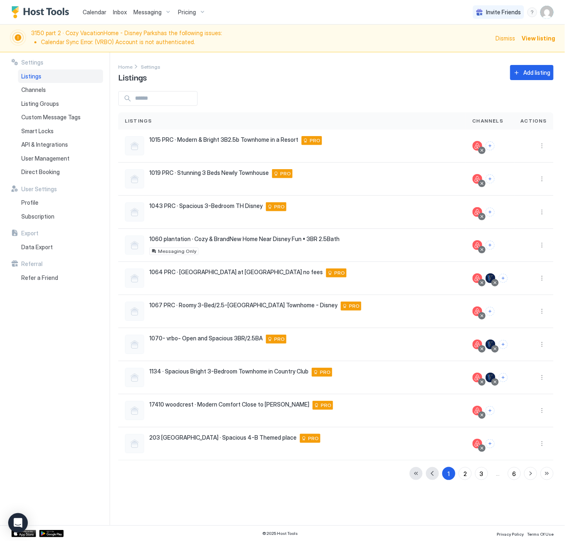
click at [182, 11] on span "Pricing" at bounding box center [187, 12] width 18 height 7
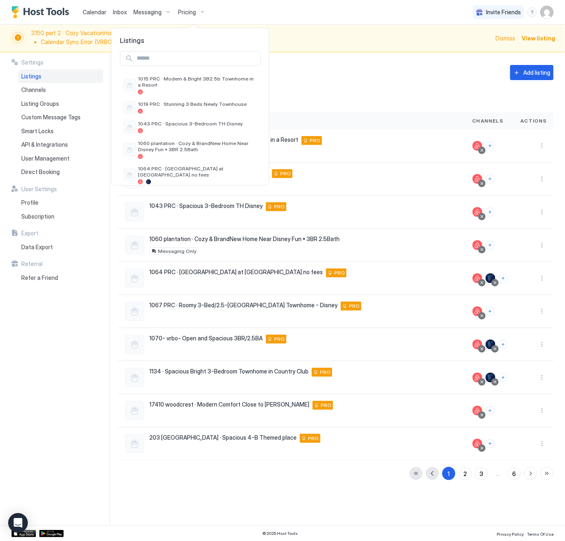
click at [191, 60] on input "Input Field" at bounding box center [196, 59] width 127 height 14
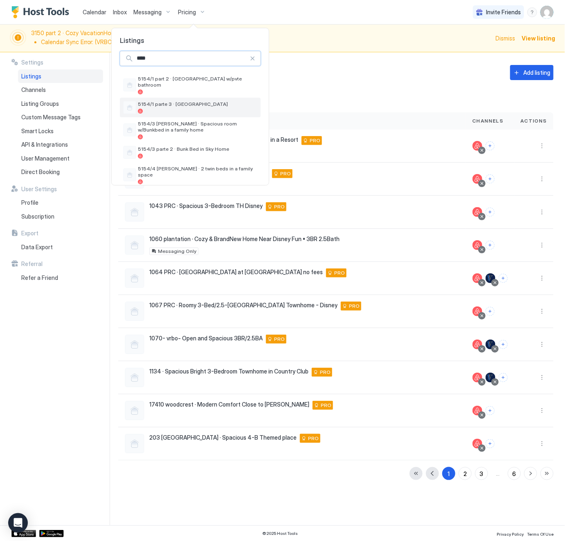
type input "****"
click at [204, 101] on span "5154/1 parte 3 · [GEOGRAPHIC_DATA]" at bounding box center [197, 104] width 119 height 6
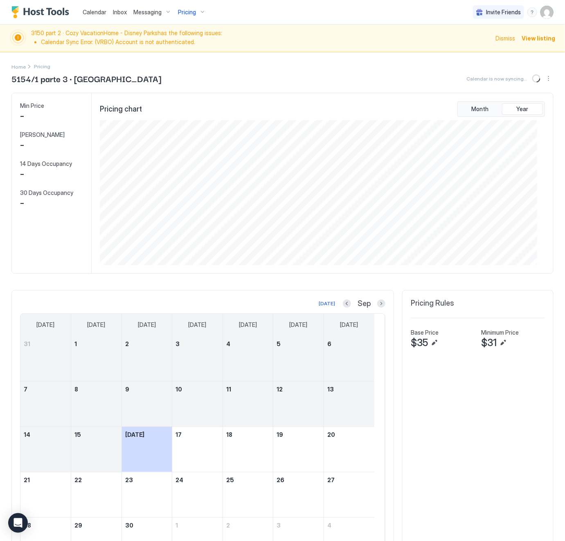
scroll to position [146, 437]
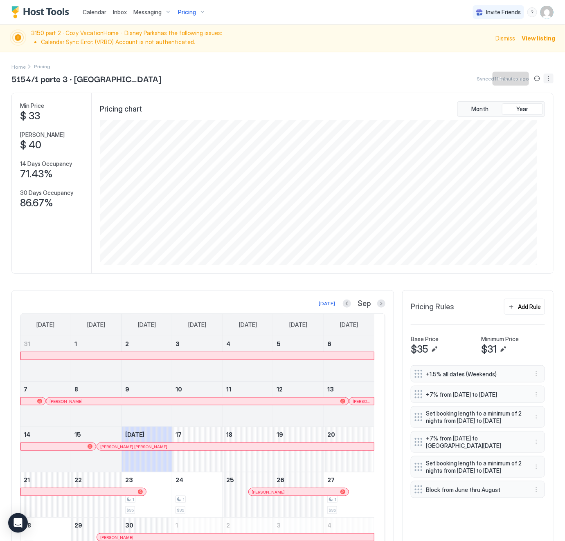
click at [543, 77] on button "More options" at bounding box center [548, 79] width 10 height 10
click at [526, 102] on span "Listing Settings" at bounding box center [525, 103] width 36 height 6
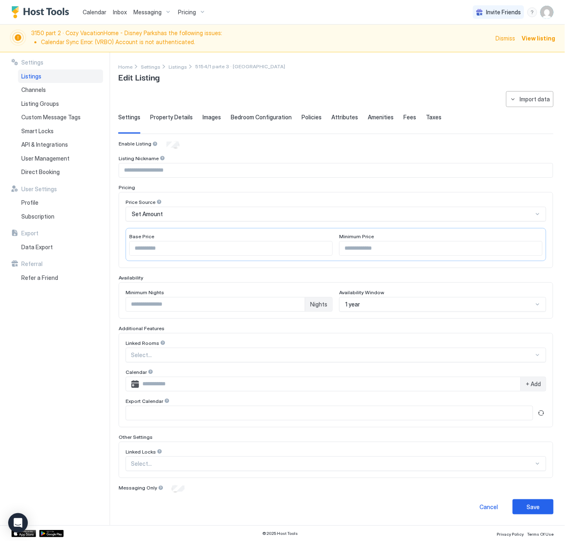
click at [381, 306] on div "1 year" at bounding box center [439, 304] width 188 height 7
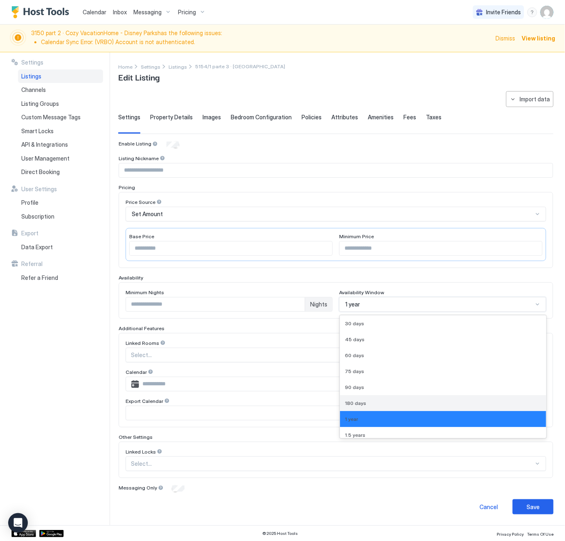
click at [378, 406] on div "180 days" at bounding box center [443, 403] width 196 height 6
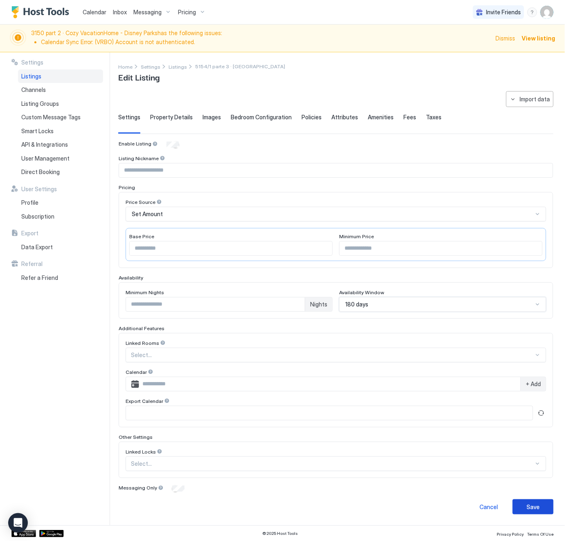
click at [526, 510] on div "Save" at bounding box center [532, 507] width 13 height 9
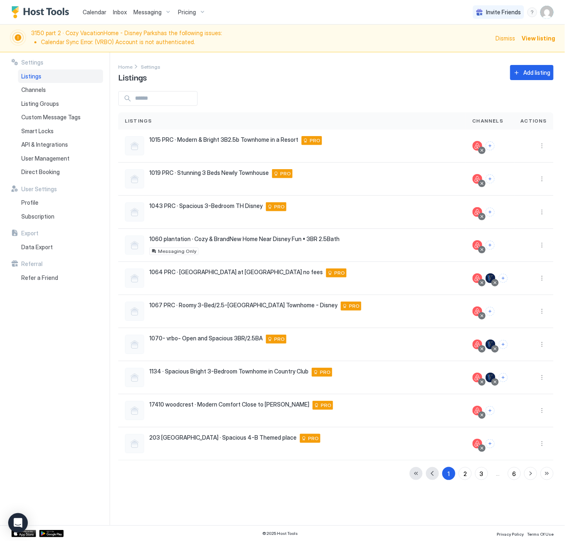
click at [192, 12] on span "Pricing" at bounding box center [187, 12] width 18 height 7
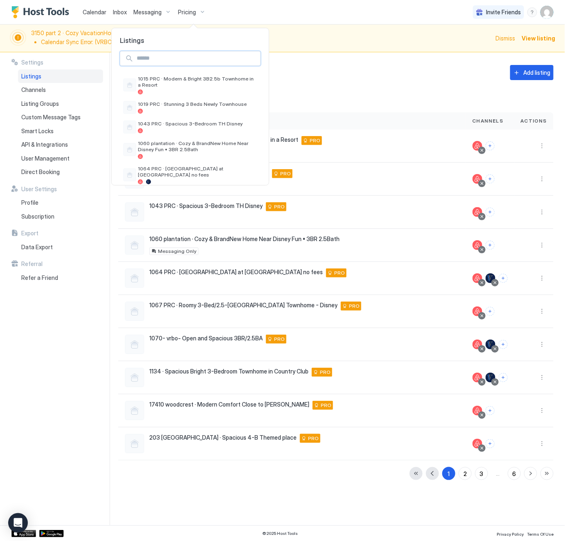
click at [172, 58] on input "Input Field" at bounding box center [196, 59] width 127 height 14
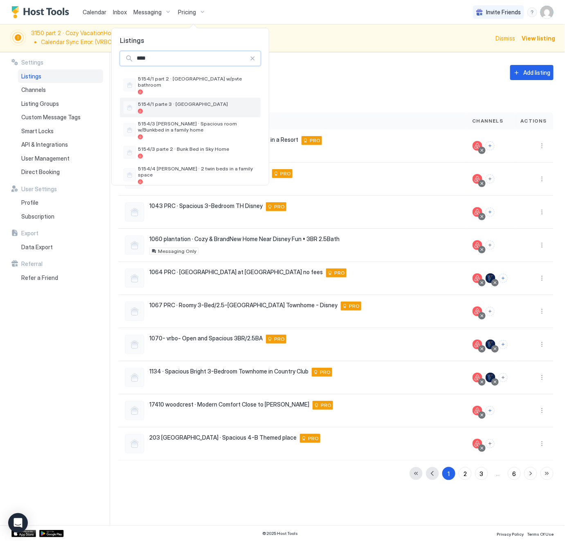
type input "****"
click at [187, 101] on span "5154/1 parte 3 · [GEOGRAPHIC_DATA]" at bounding box center [197, 104] width 119 height 6
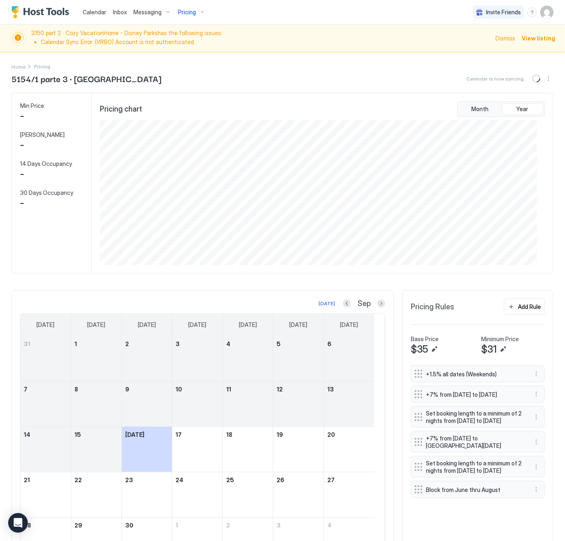
scroll to position [146, 437]
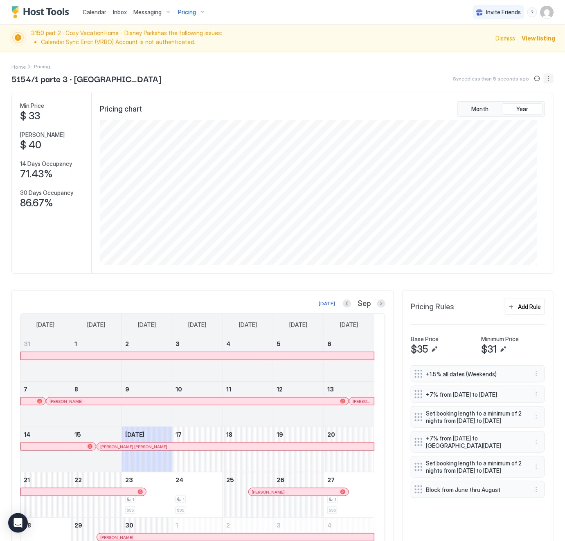
click at [543, 77] on button "More options" at bounding box center [548, 79] width 10 height 10
click at [524, 103] on span "Listing Settings" at bounding box center [525, 103] width 36 height 6
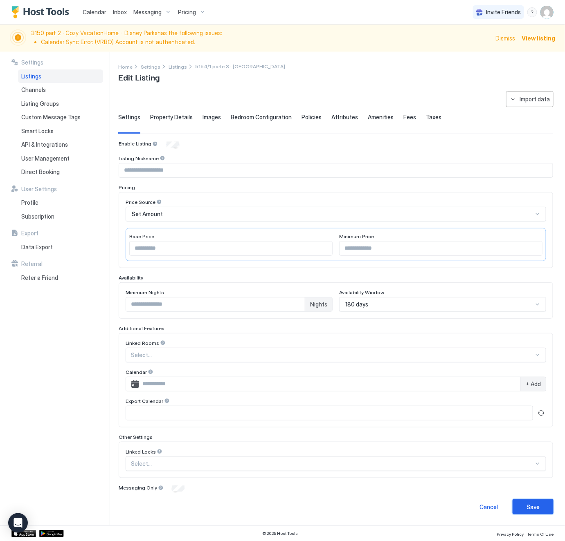
click at [526, 507] on div "Save" at bounding box center [532, 507] width 13 height 9
click at [526, 509] on div "Save" at bounding box center [532, 507] width 13 height 9
click at [186, 10] on span "Pricing" at bounding box center [187, 12] width 18 height 7
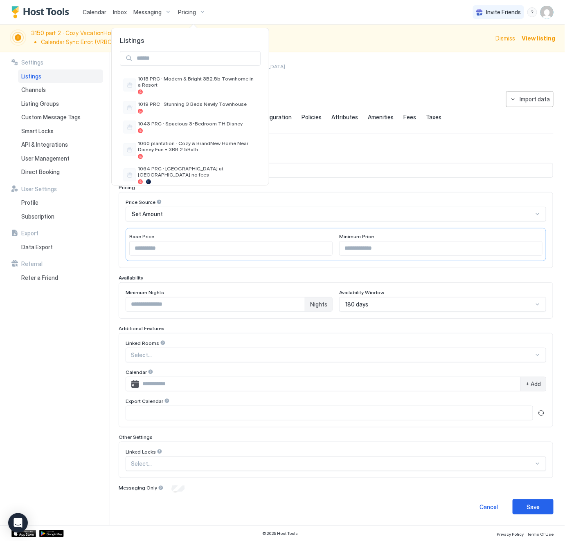
click at [163, 63] on input "Input Field" at bounding box center [196, 59] width 127 height 14
type input "****"
click at [193, 146] on span "5154/3 parte 2 · Bunk Bed in Sky Home" at bounding box center [197, 149] width 119 height 6
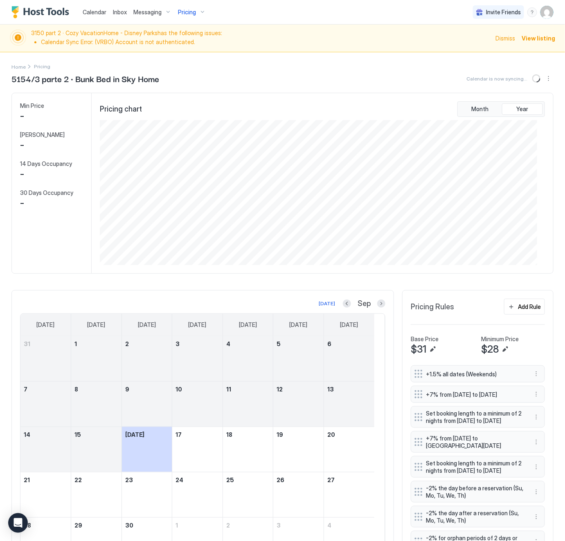
scroll to position [146, 437]
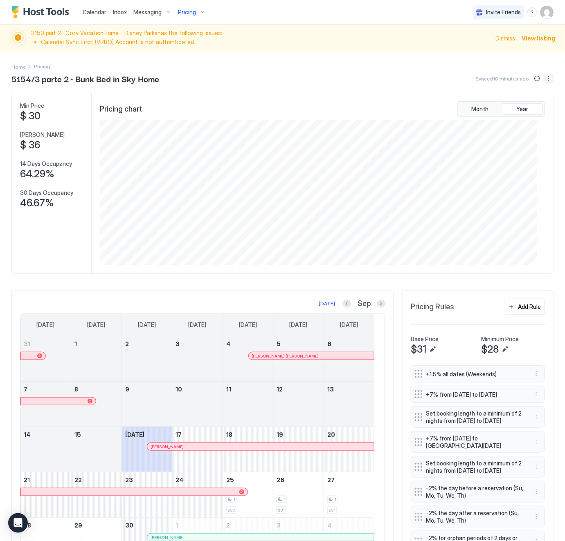
click at [543, 80] on button "More options" at bounding box center [548, 79] width 10 height 10
click at [525, 103] on span "Listing Settings" at bounding box center [525, 103] width 36 height 6
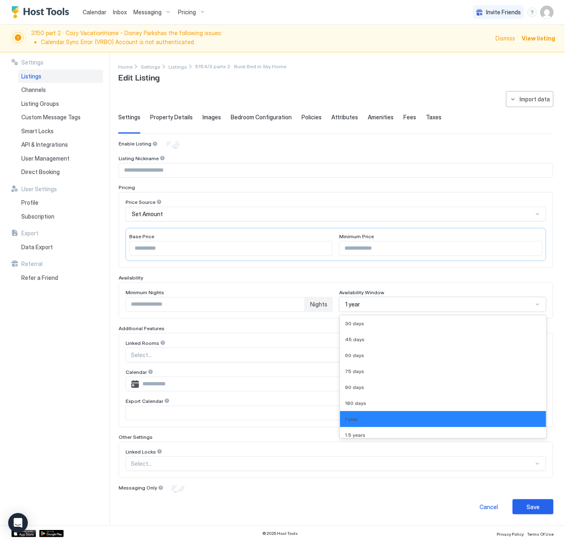
click at [404, 308] on div "1 year" at bounding box center [439, 304] width 188 height 7
click at [372, 406] on div "180 days" at bounding box center [443, 403] width 196 height 6
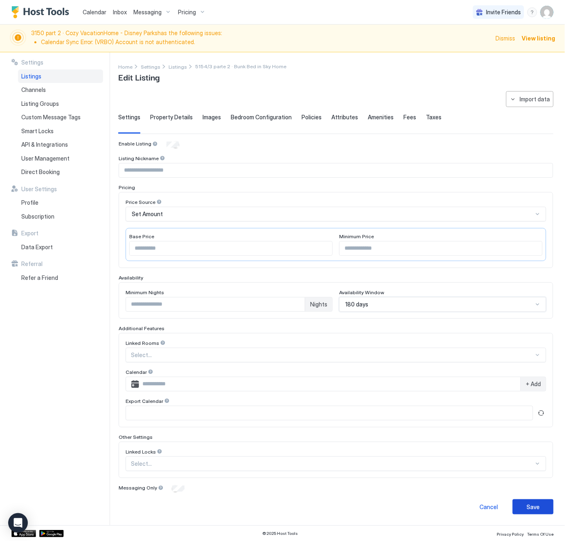
click at [526, 511] on div "Save" at bounding box center [532, 507] width 13 height 9
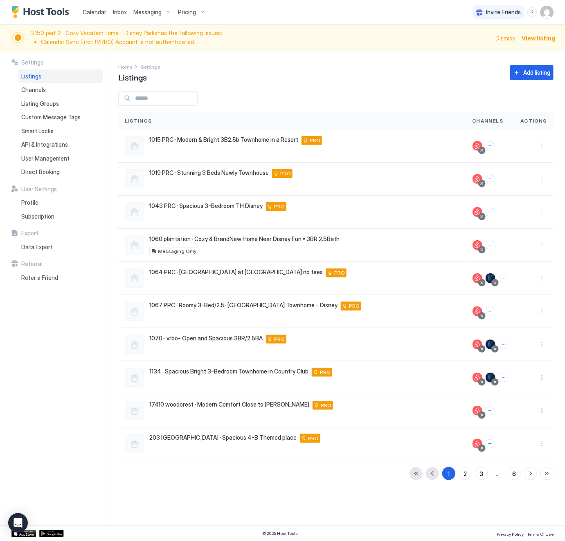
click at [178, 11] on span "Pricing" at bounding box center [187, 12] width 18 height 7
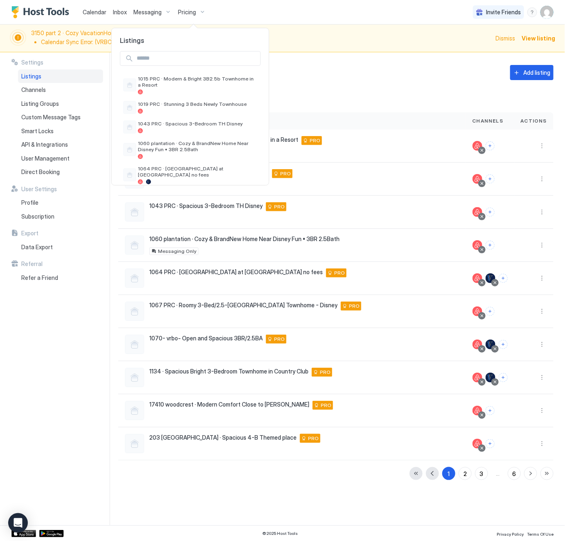
click at [159, 61] on input "Input Field" at bounding box center [196, 59] width 127 height 14
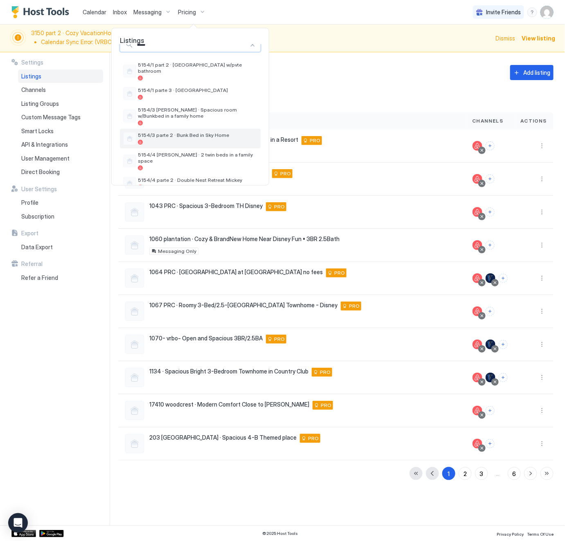
scroll to position [38, 0]
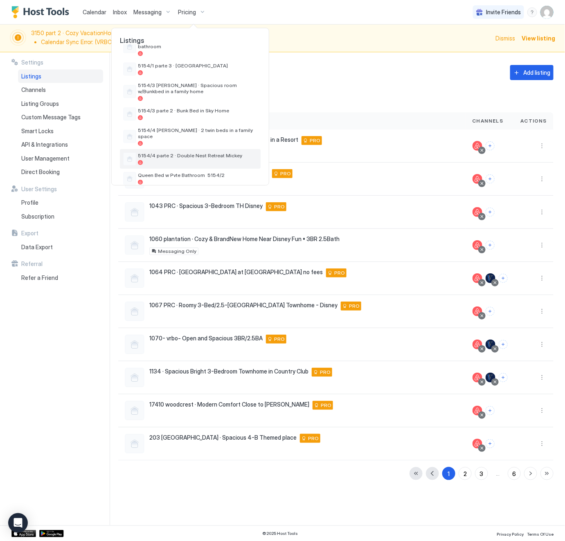
type input "****"
click at [200, 152] on span "5154/4 parte 2 · Double Nest Retreat Mickey" at bounding box center [197, 155] width 119 height 6
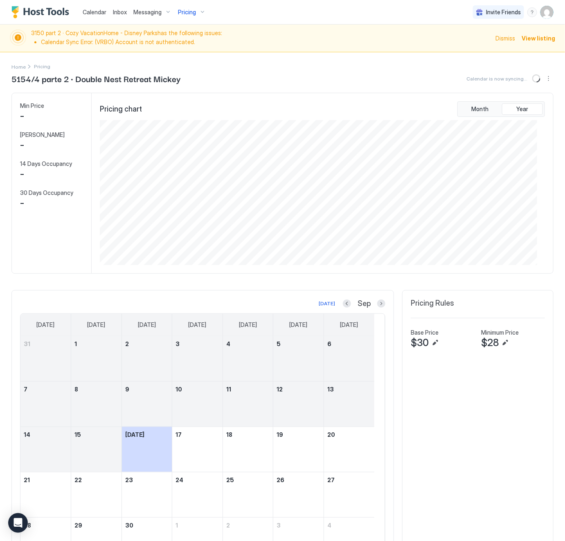
scroll to position [146, 437]
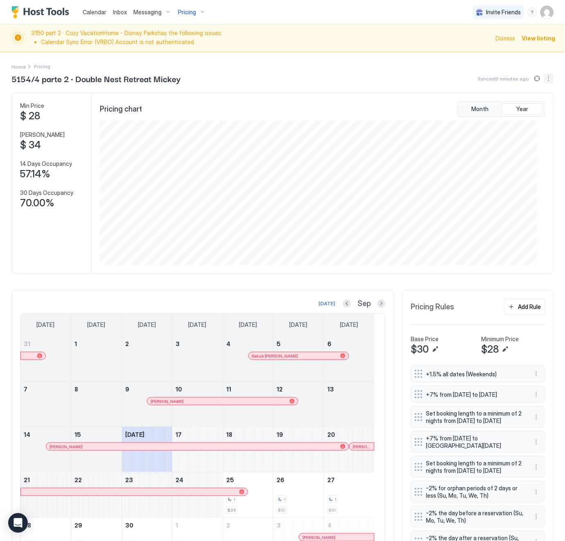
click at [543, 79] on button "More options" at bounding box center [548, 79] width 10 height 10
click at [523, 103] on span "Listing Settings" at bounding box center [525, 103] width 36 height 6
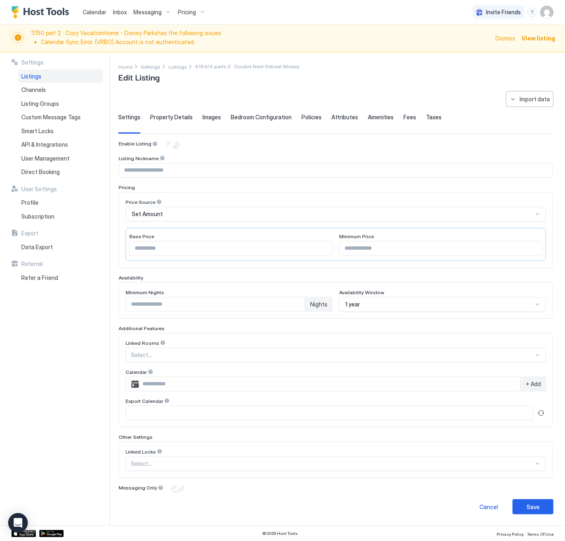
click at [379, 306] on div "1 year" at bounding box center [439, 304] width 188 height 7
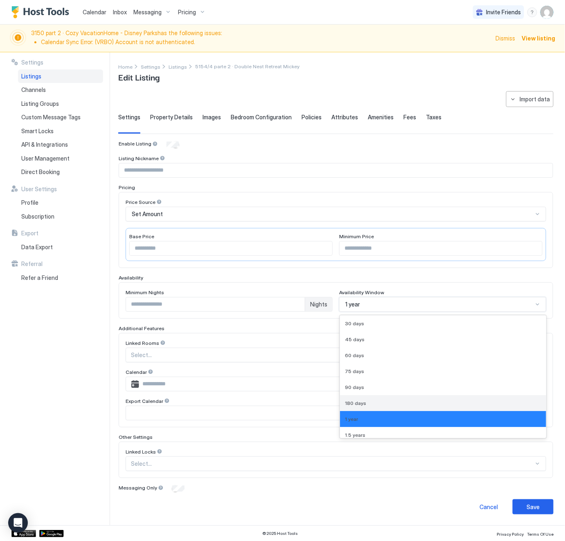
click at [361, 404] on div "180 days" at bounding box center [443, 403] width 196 height 6
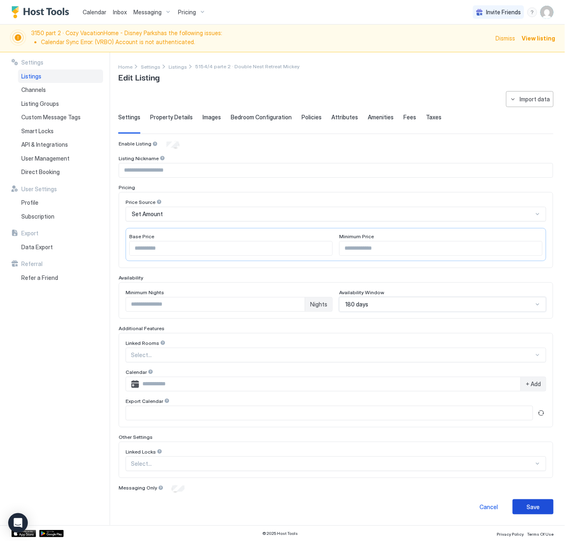
click at [513, 507] on button "Save" at bounding box center [532, 507] width 41 height 15
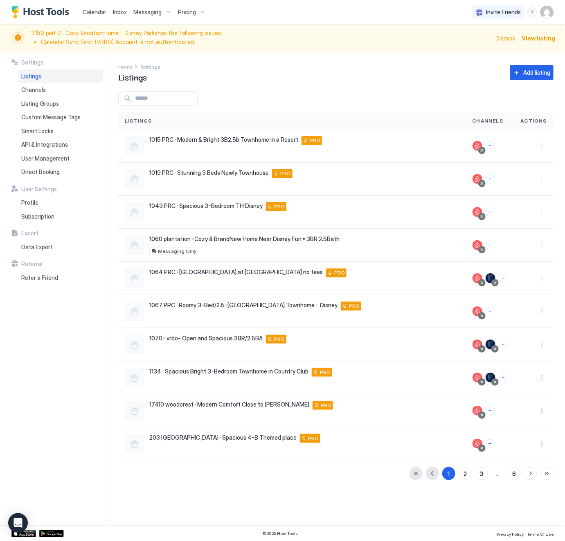
click at [188, 10] on span "Pricing" at bounding box center [187, 12] width 18 height 7
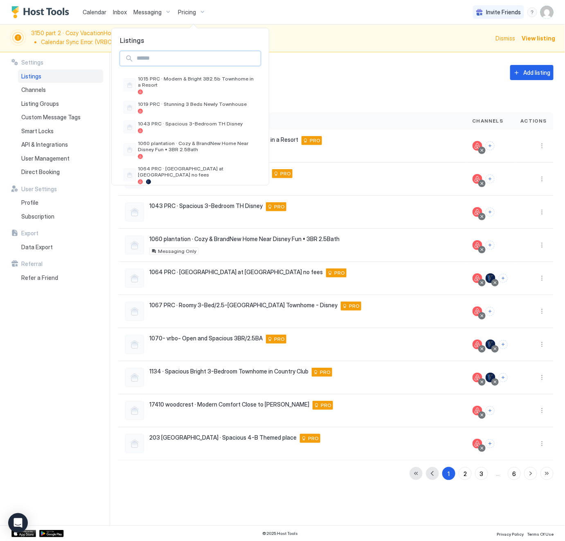
click at [167, 58] on input "Input Field" at bounding box center [196, 59] width 127 height 14
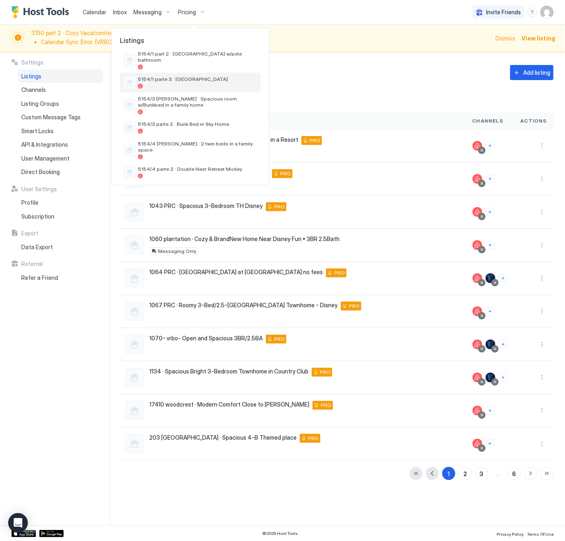
scroll to position [38, 0]
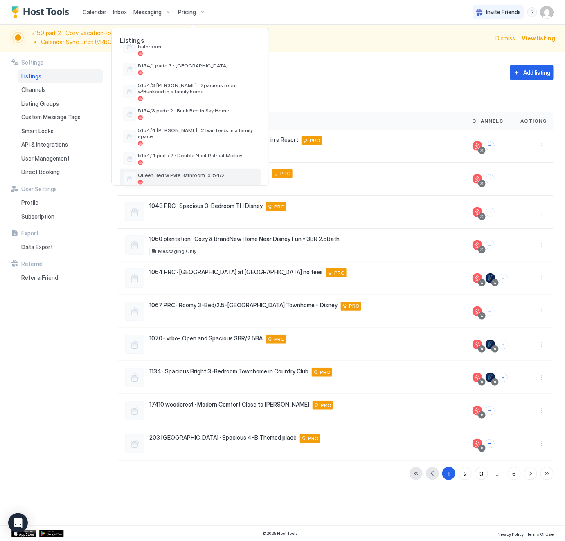
type input "****"
click at [164, 172] on span "Queen Bed w Pvte Bathroom 5154/2" at bounding box center [197, 175] width 119 height 6
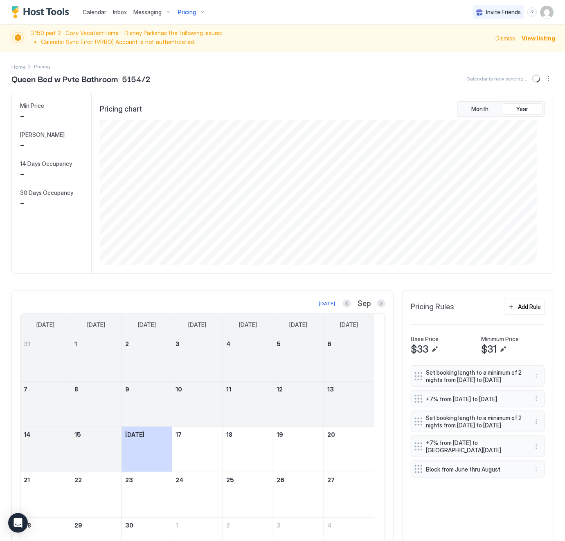
scroll to position [146, 437]
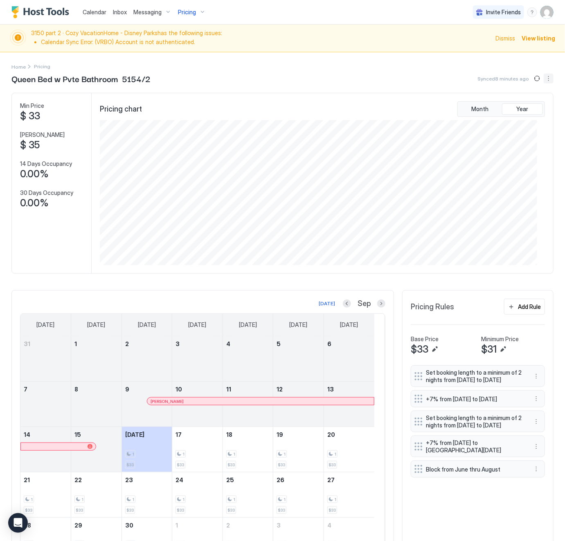
click at [543, 79] on button "More options" at bounding box center [548, 79] width 10 height 10
click at [527, 105] on span "Listing Settings" at bounding box center [525, 103] width 36 height 6
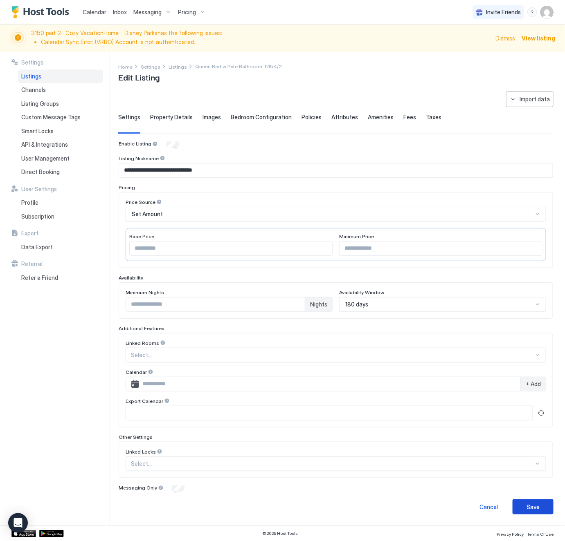
click at [513, 509] on button "Save" at bounding box center [532, 507] width 41 height 15
click at [190, 10] on span "Pricing" at bounding box center [187, 12] width 18 height 7
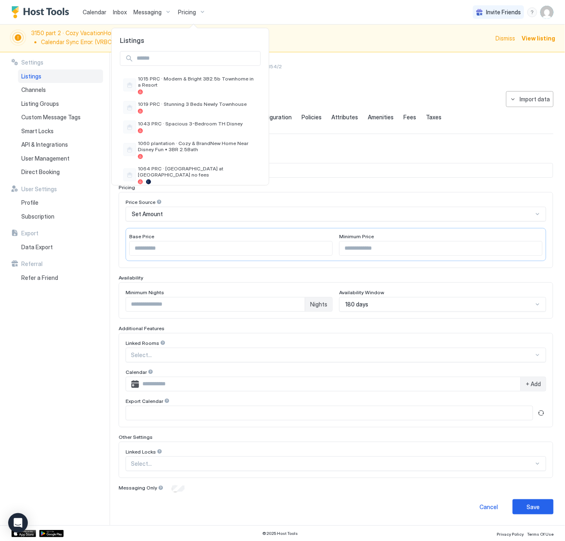
click at [182, 61] on input "Input Field" at bounding box center [196, 59] width 127 height 14
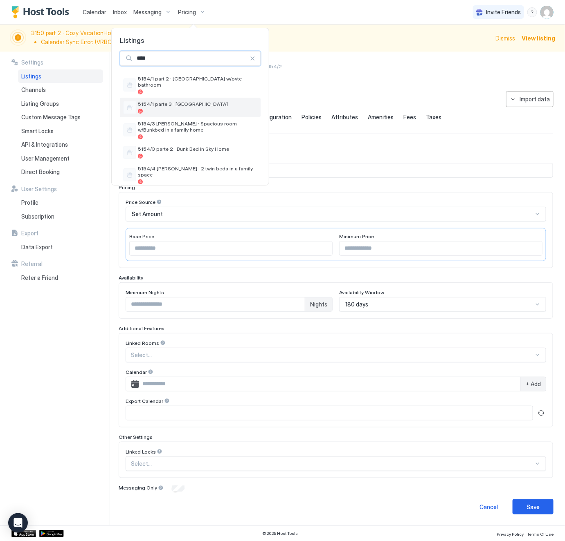
type input "****"
click at [173, 101] on span "5154/1 parte 3 · [GEOGRAPHIC_DATA]" at bounding box center [197, 104] width 119 height 6
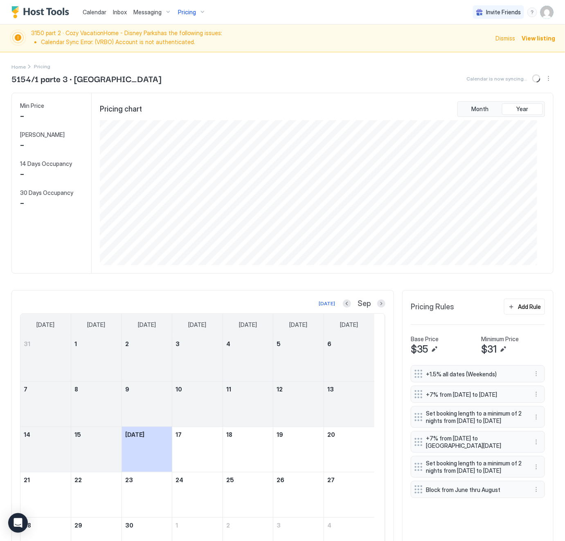
scroll to position [146, 437]
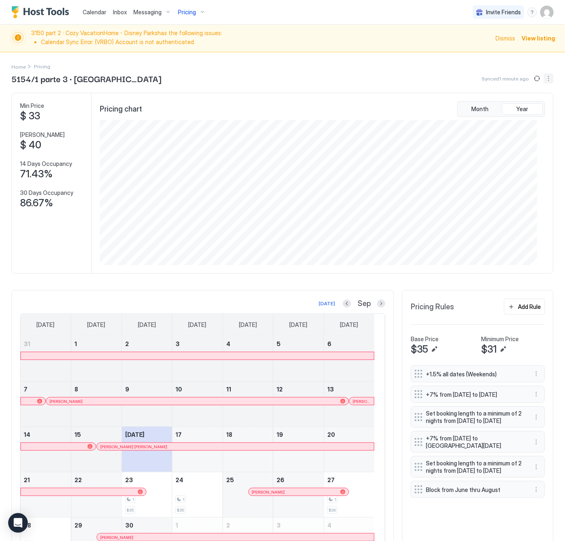
click at [543, 78] on button "More options" at bounding box center [548, 79] width 10 height 10
click at [526, 102] on span "Listing Settings" at bounding box center [525, 103] width 36 height 6
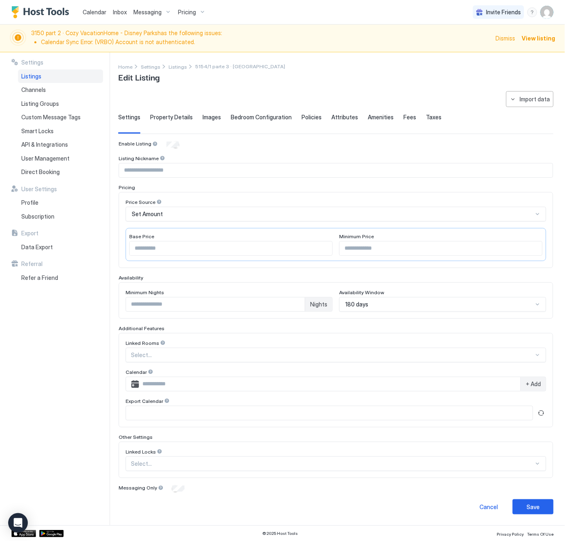
click at [187, 10] on span "Pricing" at bounding box center [187, 12] width 18 height 7
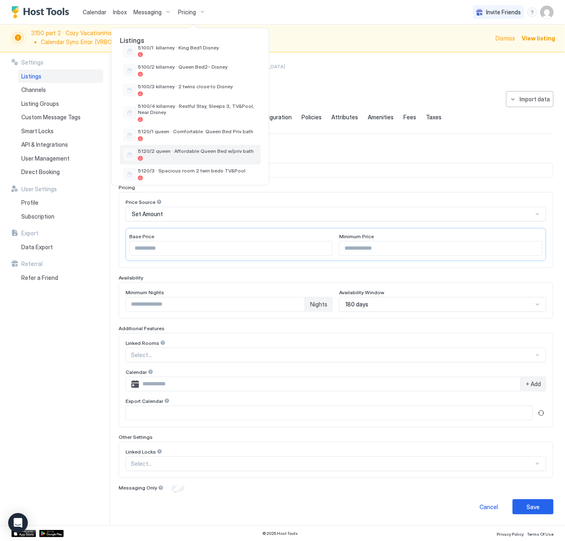
scroll to position [552, 0]
